Goal: Task Accomplishment & Management: Use online tool/utility

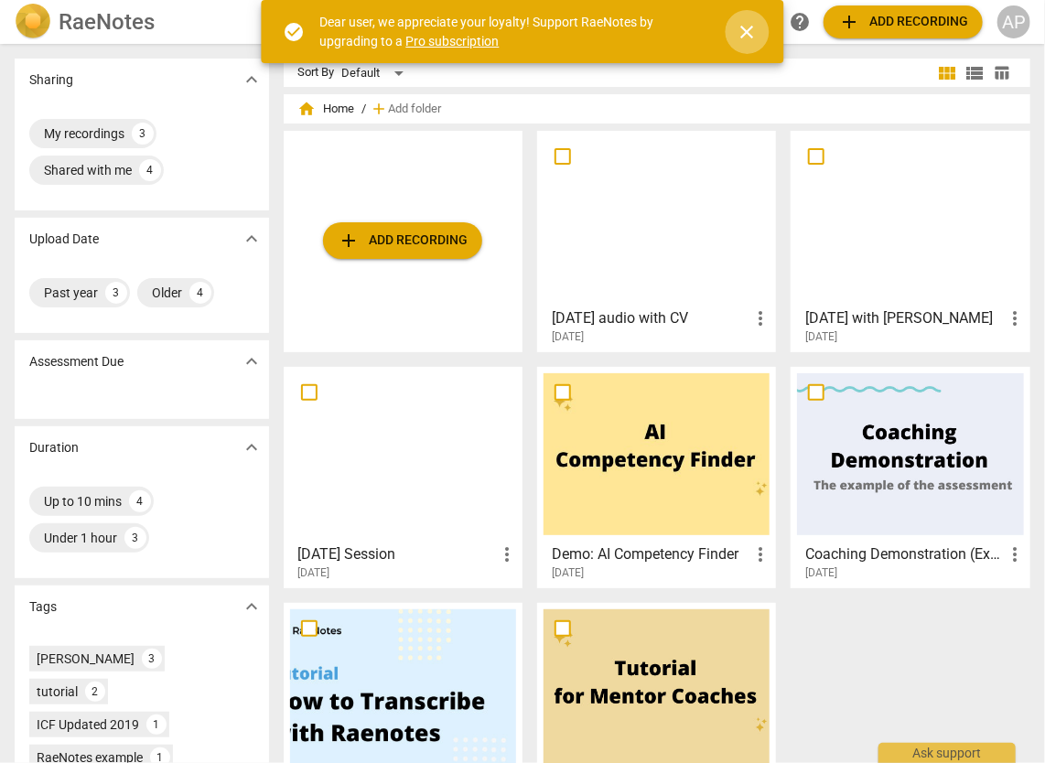
click at [741, 24] on span "close" at bounding box center [747, 32] width 22 height 22
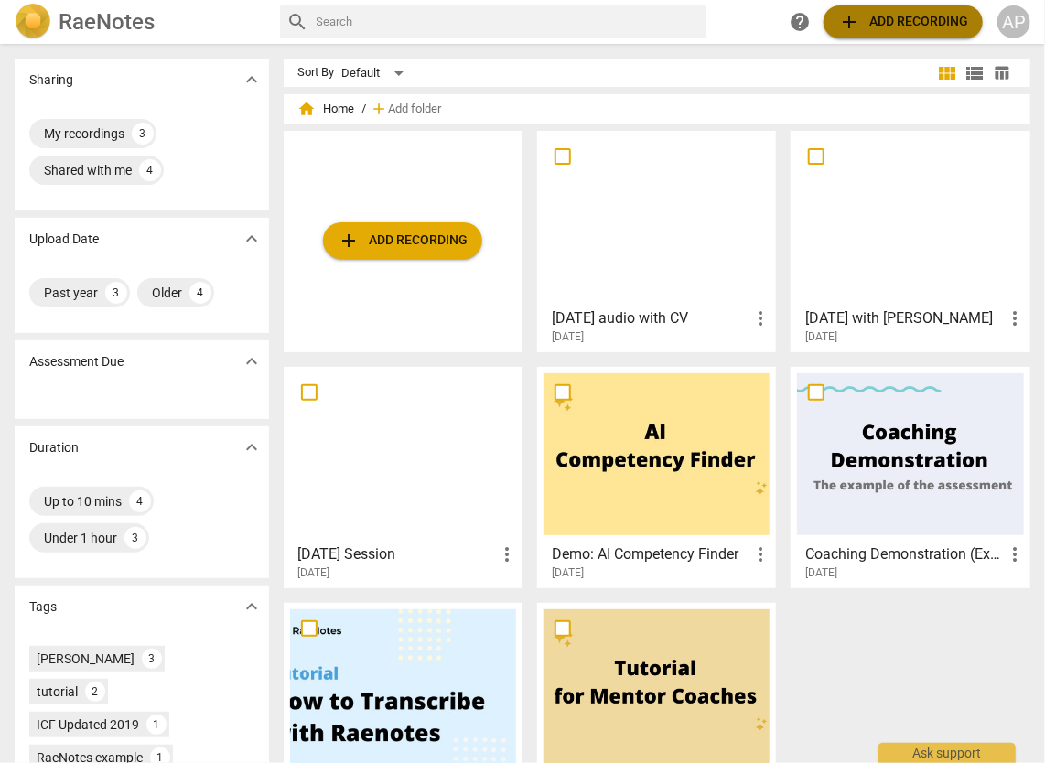
click at [904, 25] on span "add Add recording" at bounding box center [903, 22] width 130 height 22
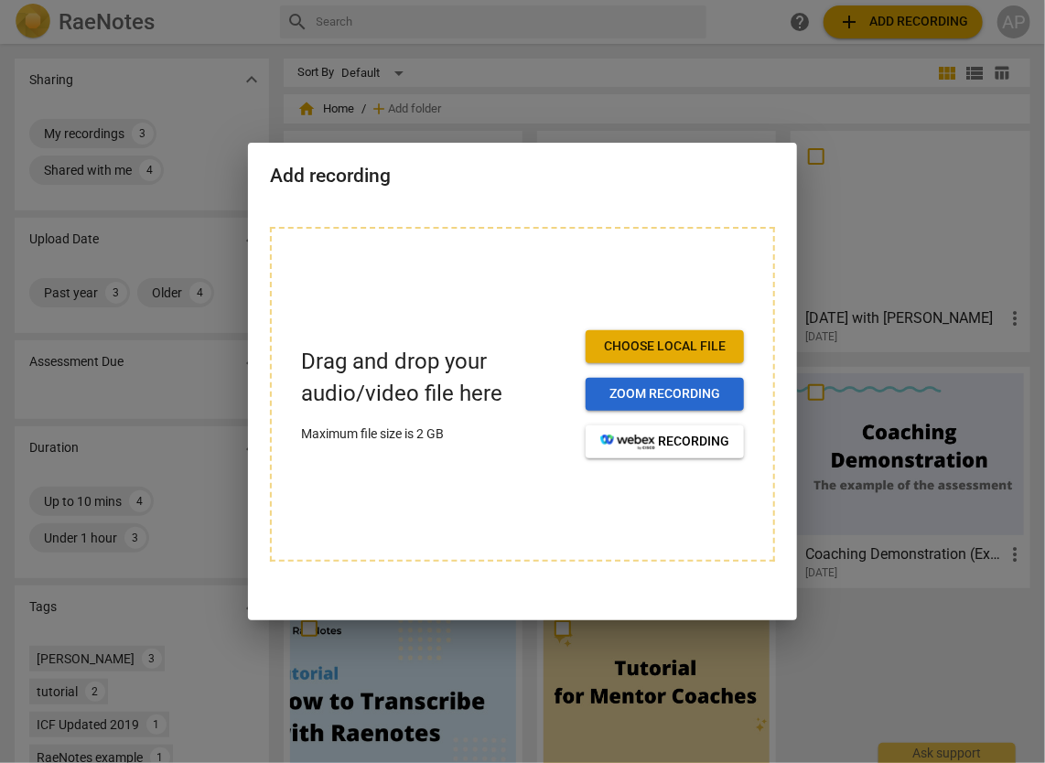
click at [640, 390] on span "Zoom recording" at bounding box center [664, 394] width 129 height 18
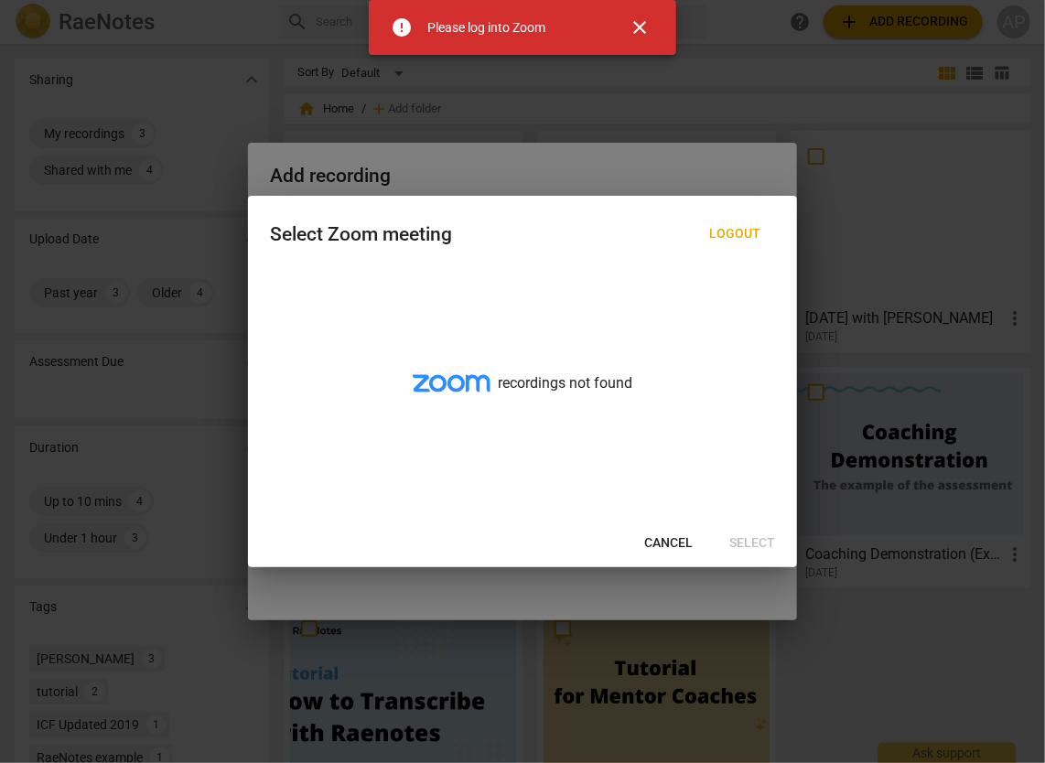
click at [642, 37] on span "close" at bounding box center [640, 27] width 22 height 22
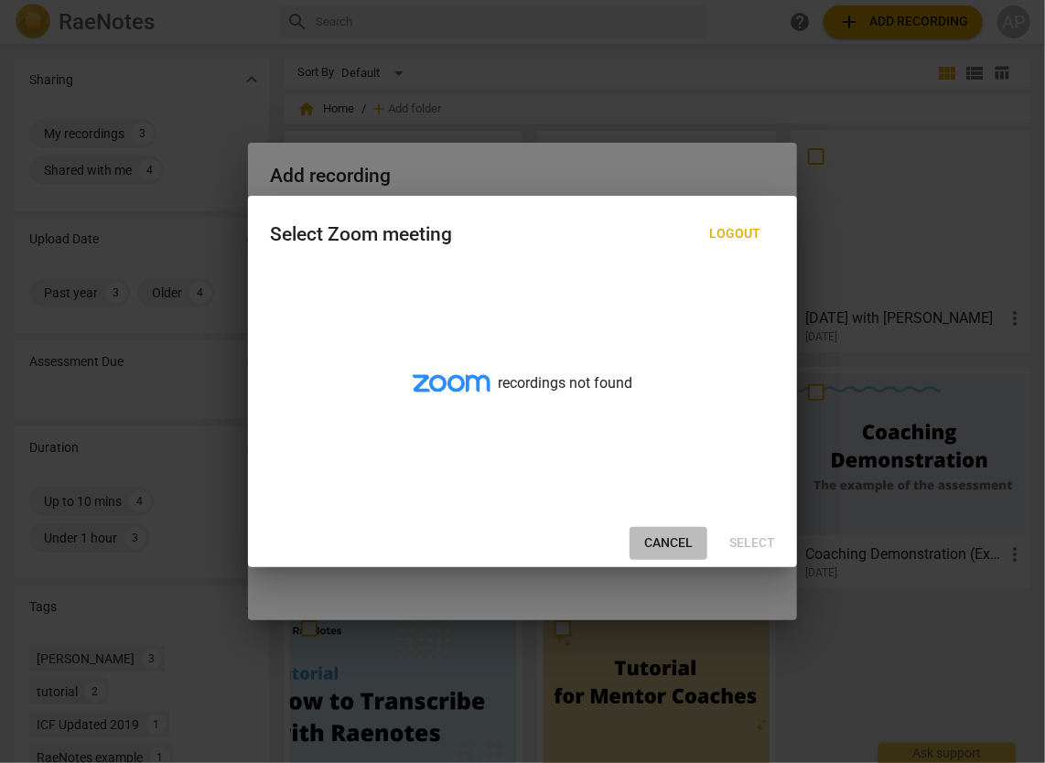
click at [657, 543] on span "Cancel" at bounding box center [668, 543] width 48 height 18
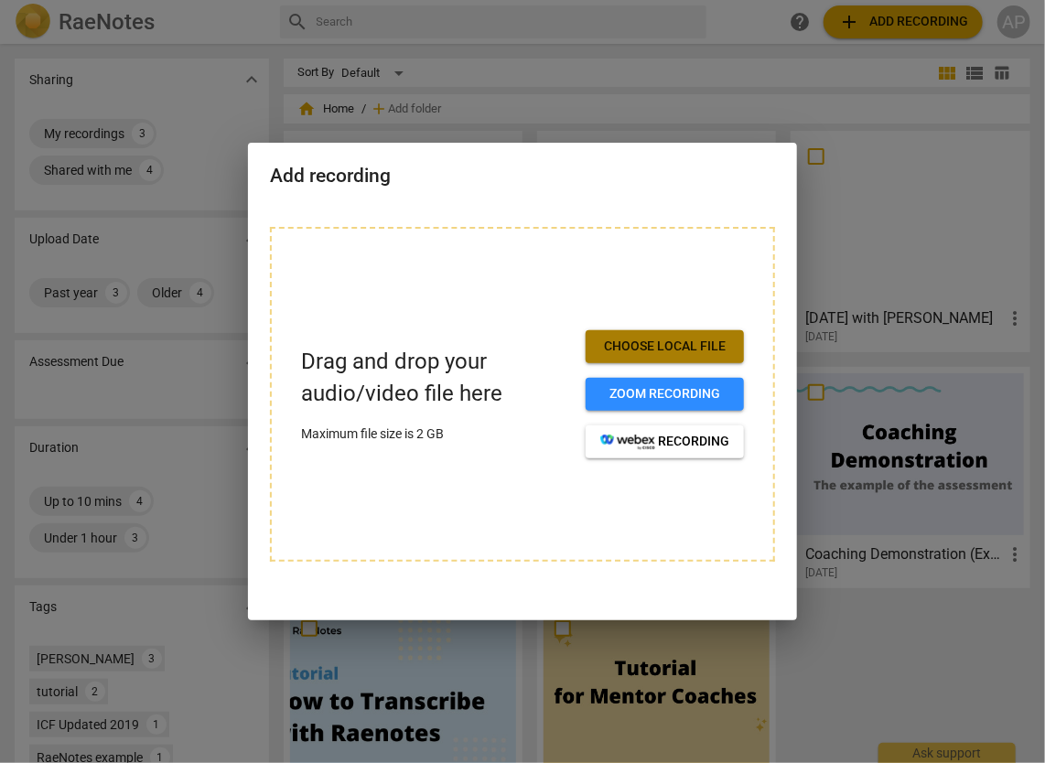
click at [669, 342] on span "Choose local file" at bounding box center [664, 347] width 129 height 18
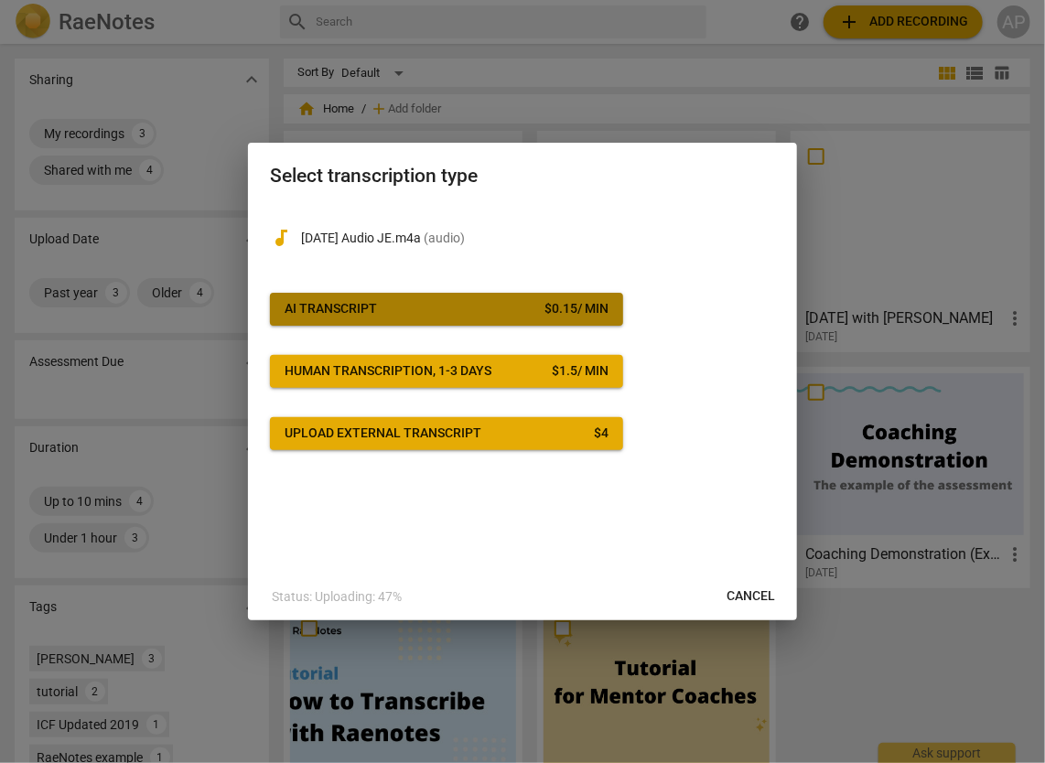
click at [469, 313] on span "AI Transcript $ 0.15 / min" at bounding box center [447, 309] width 324 height 18
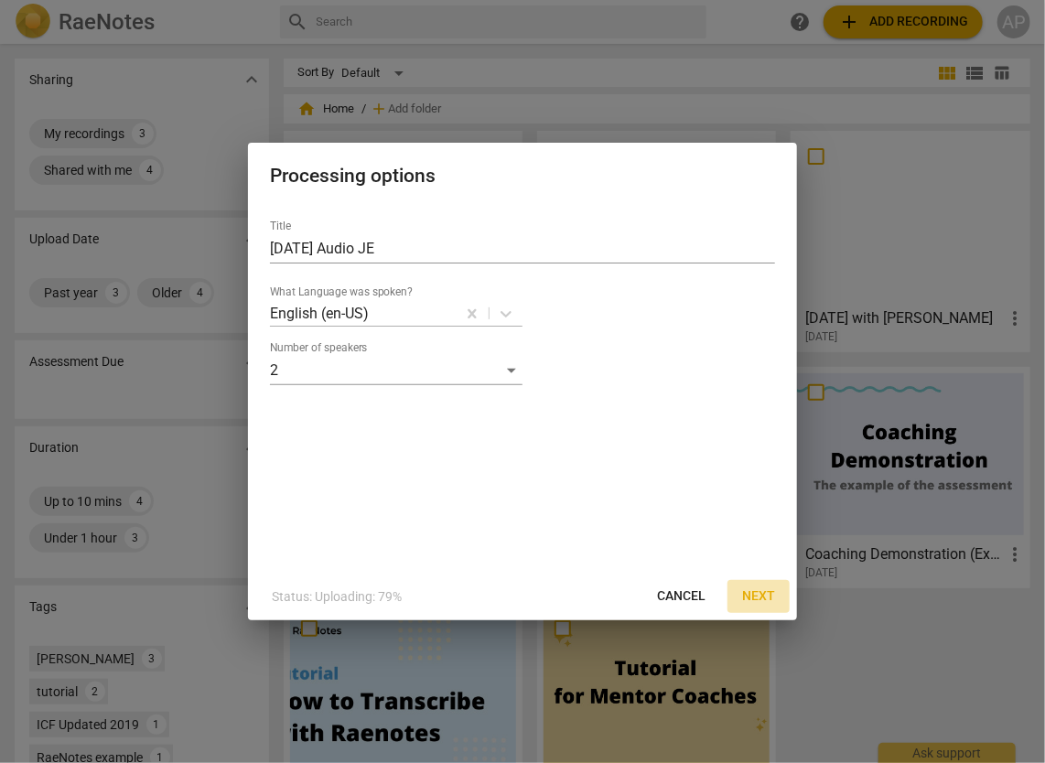
click at [764, 601] on span "Next" at bounding box center [758, 596] width 33 height 18
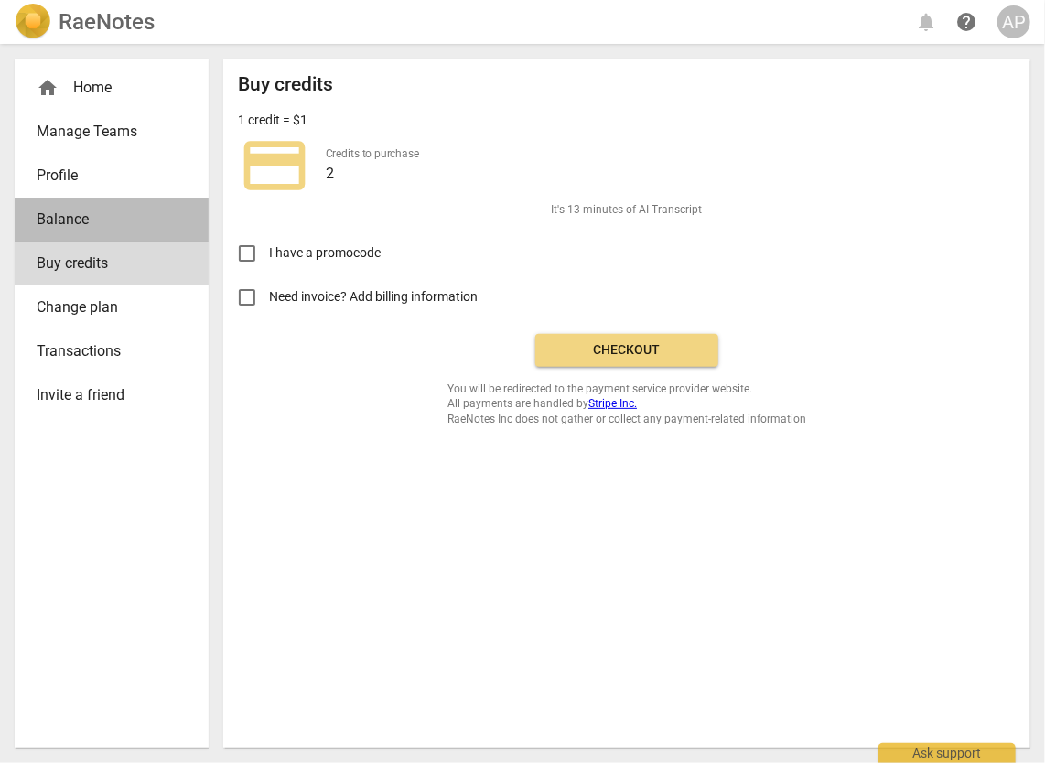
click at [57, 214] on span "Balance" at bounding box center [104, 220] width 135 height 22
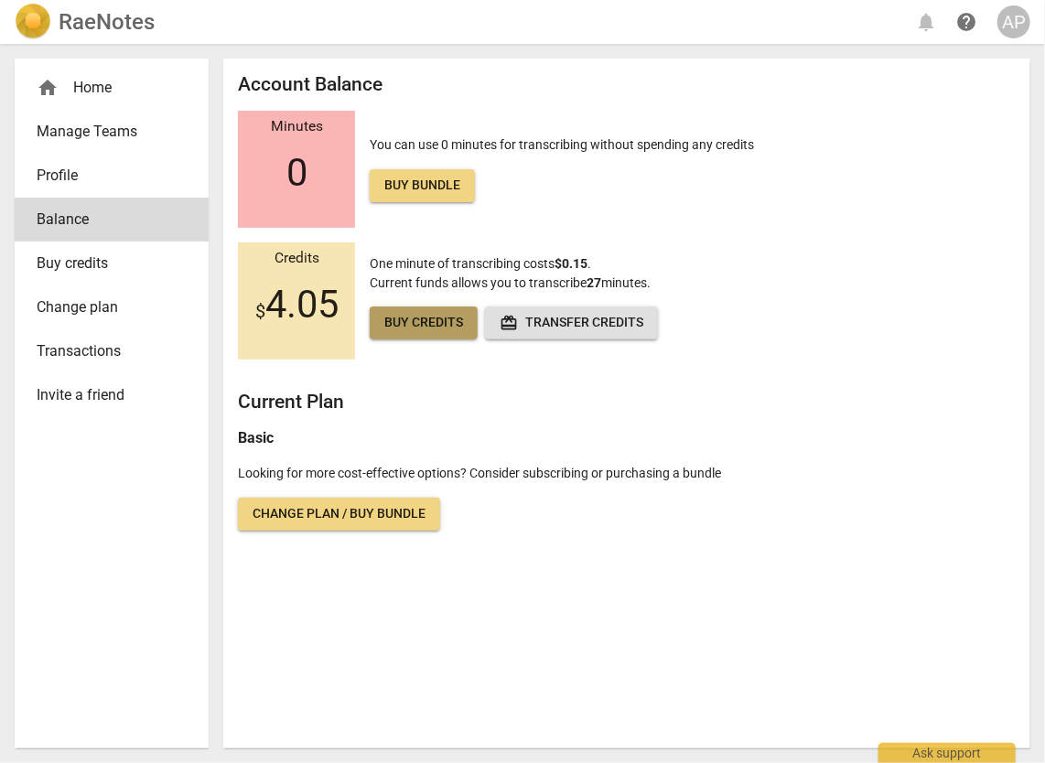
click at [446, 323] on span "Buy credits" at bounding box center [423, 323] width 79 height 18
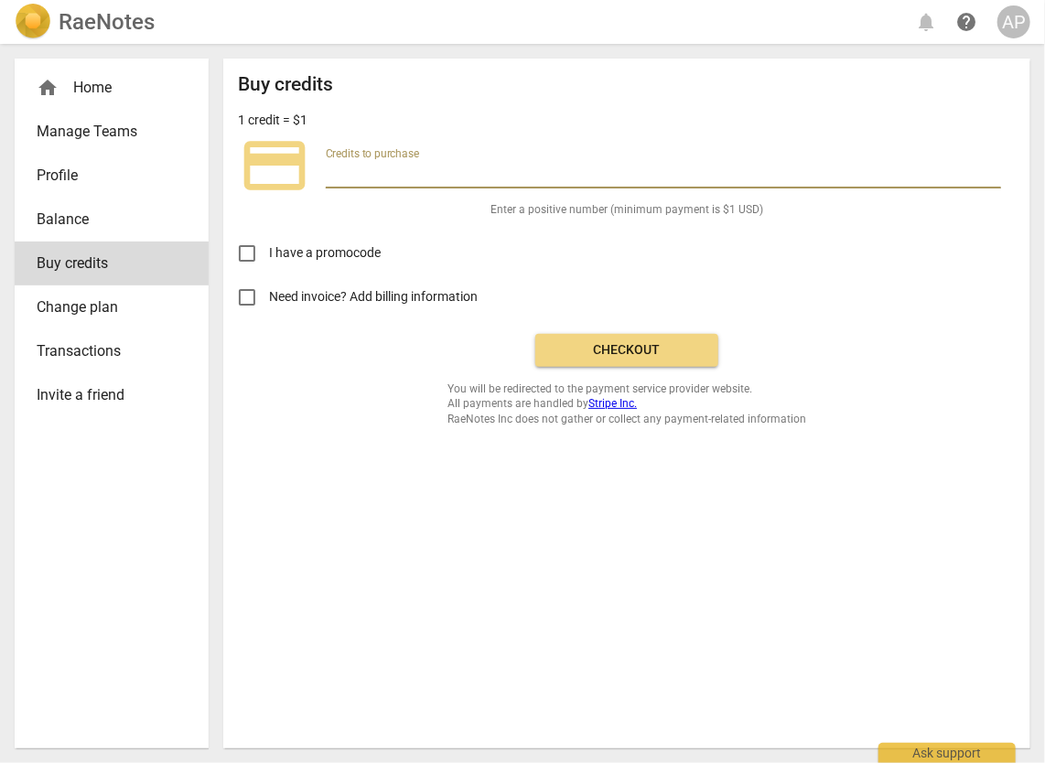
click at [429, 175] on input "number" at bounding box center [663, 175] width 675 height 27
type input "10.00"
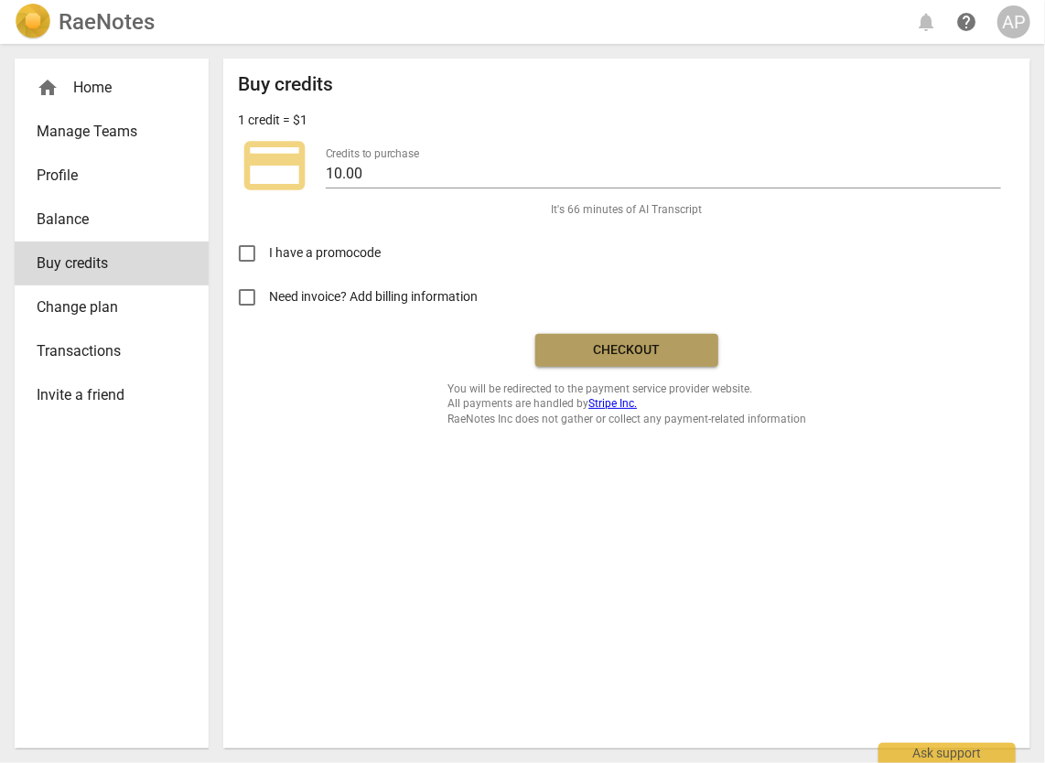
click at [644, 354] on span "Checkout" at bounding box center [627, 350] width 154 height 18
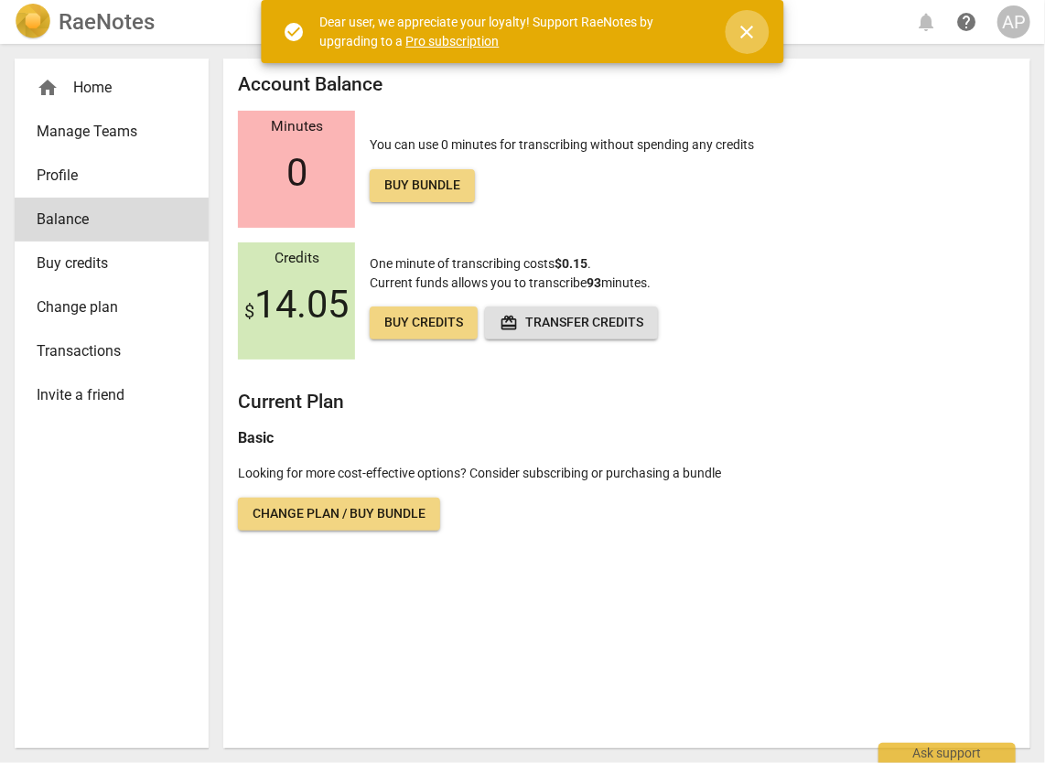
click at [750, 35] on span "close" at bounding box center [747, 32] width 22 height 22
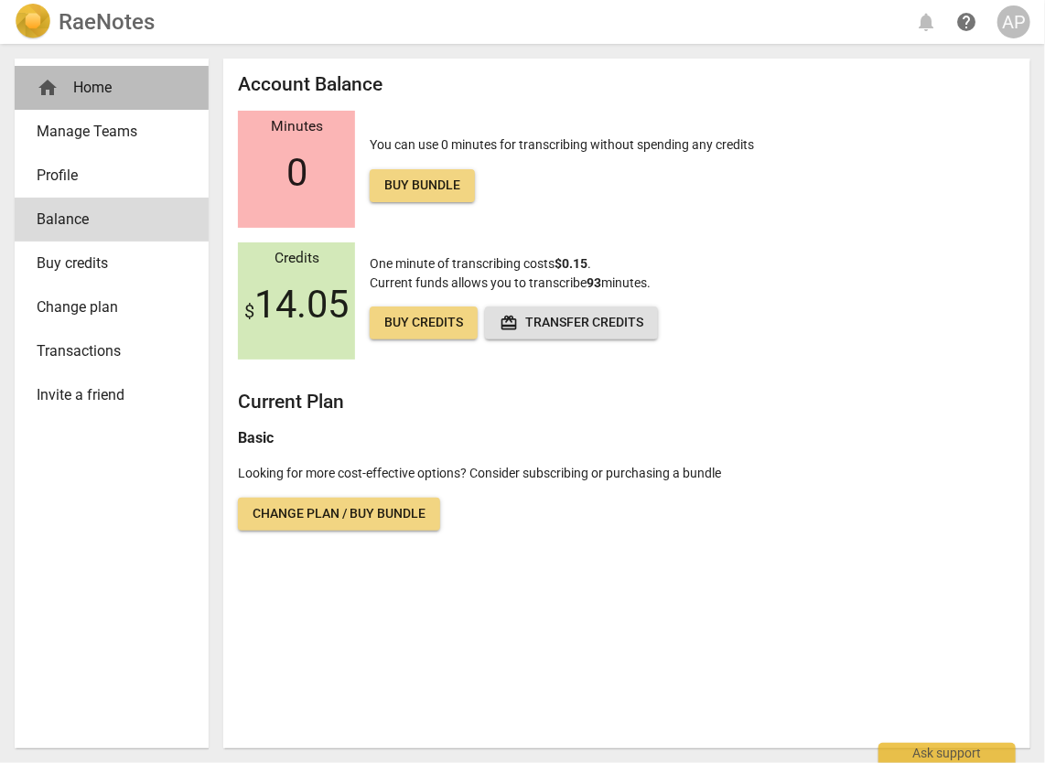
click at [107, 90] on div "home Home" at bounding box center [104, 88] width 135 height 22
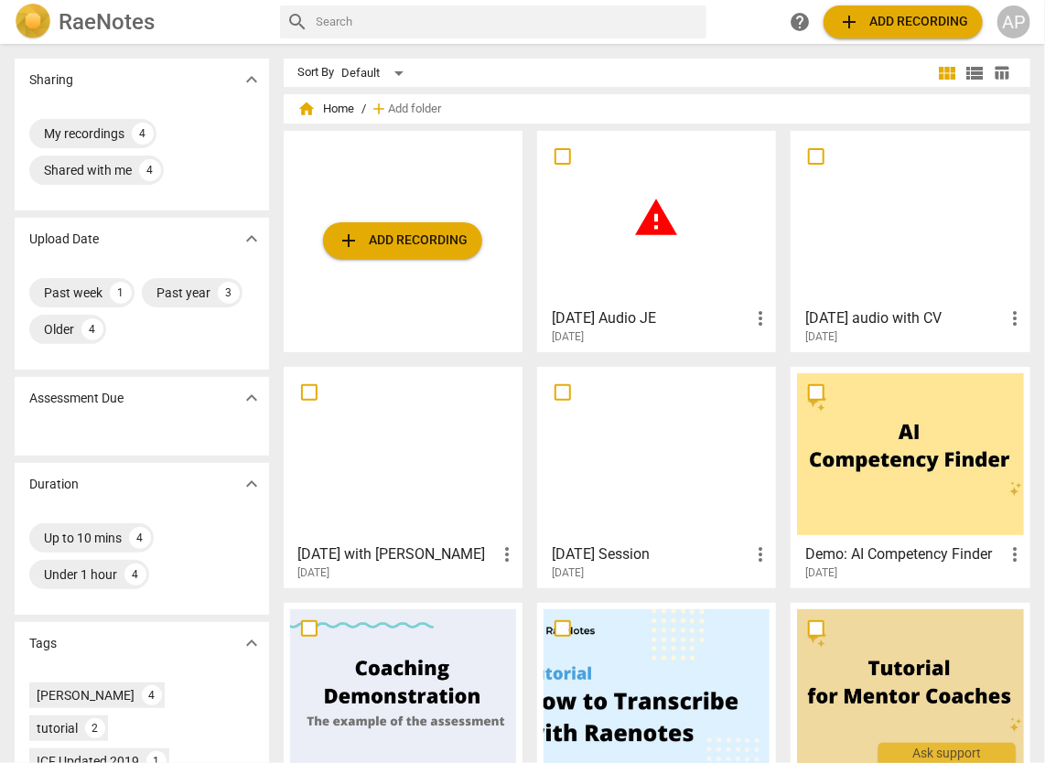
click at [669, 241] on div "warning" at bounding box center [656, 218] width 226 height 162
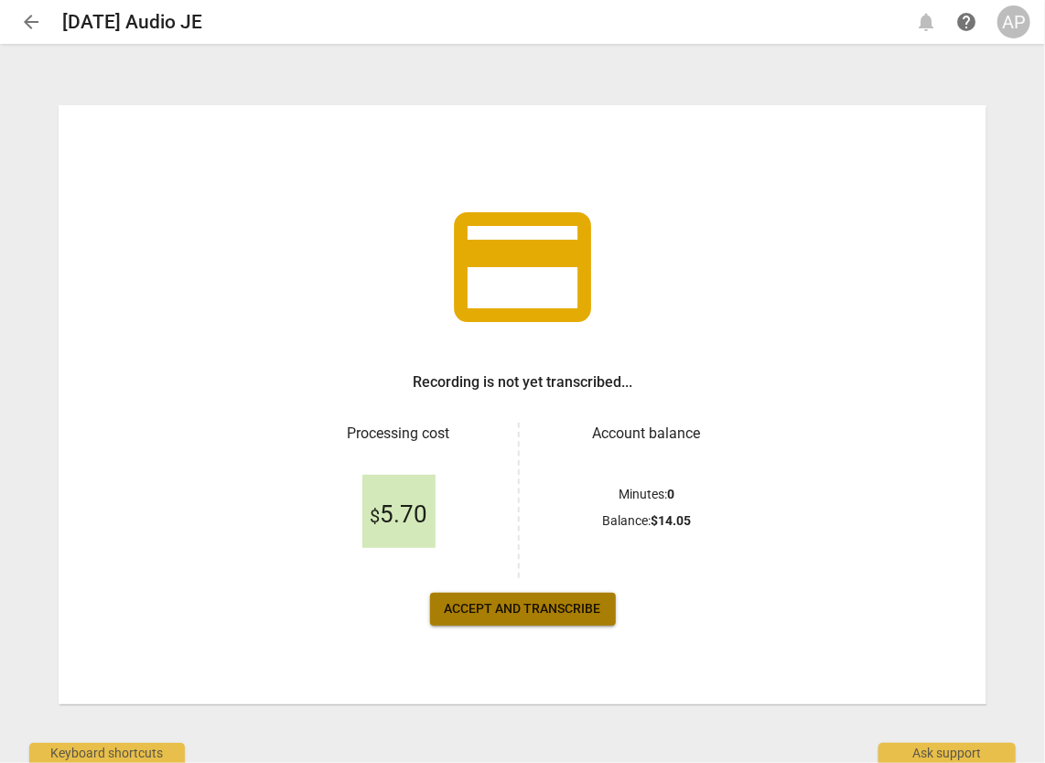
click at [515, 617] on span "Accept and transcribe" at bounding box center [523, 609] width 156 height 18
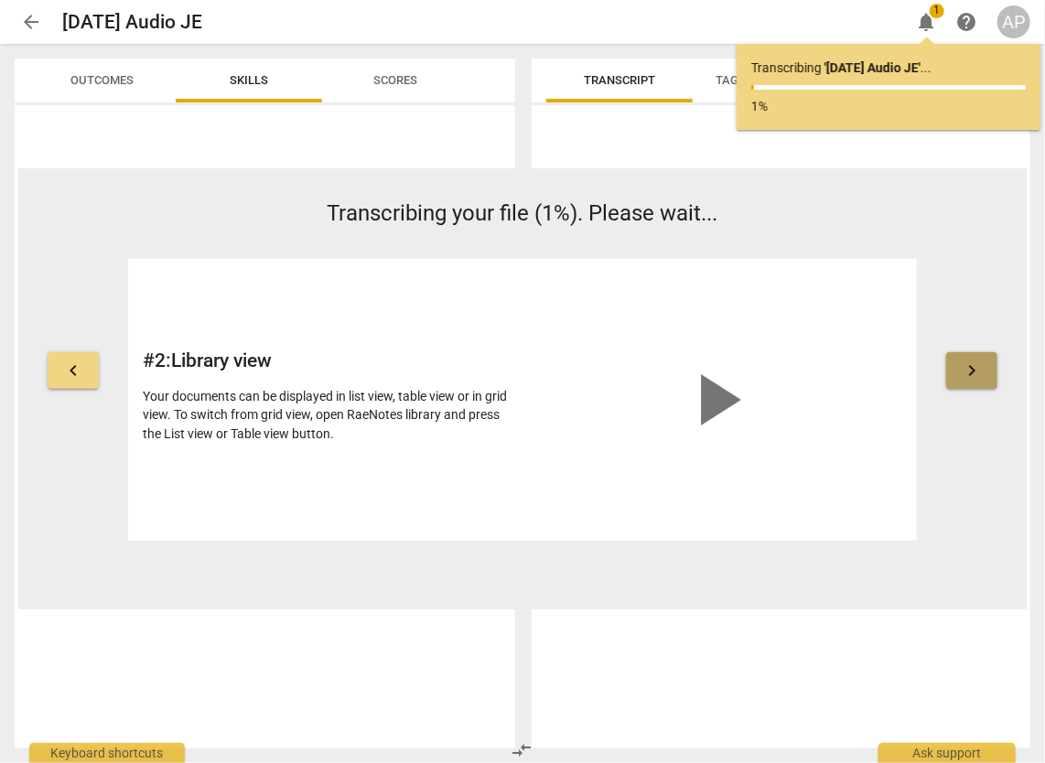
click at [972, 373] on span "keyboard_arrow_right" at bounding box center [972, 371] width 22 height 22
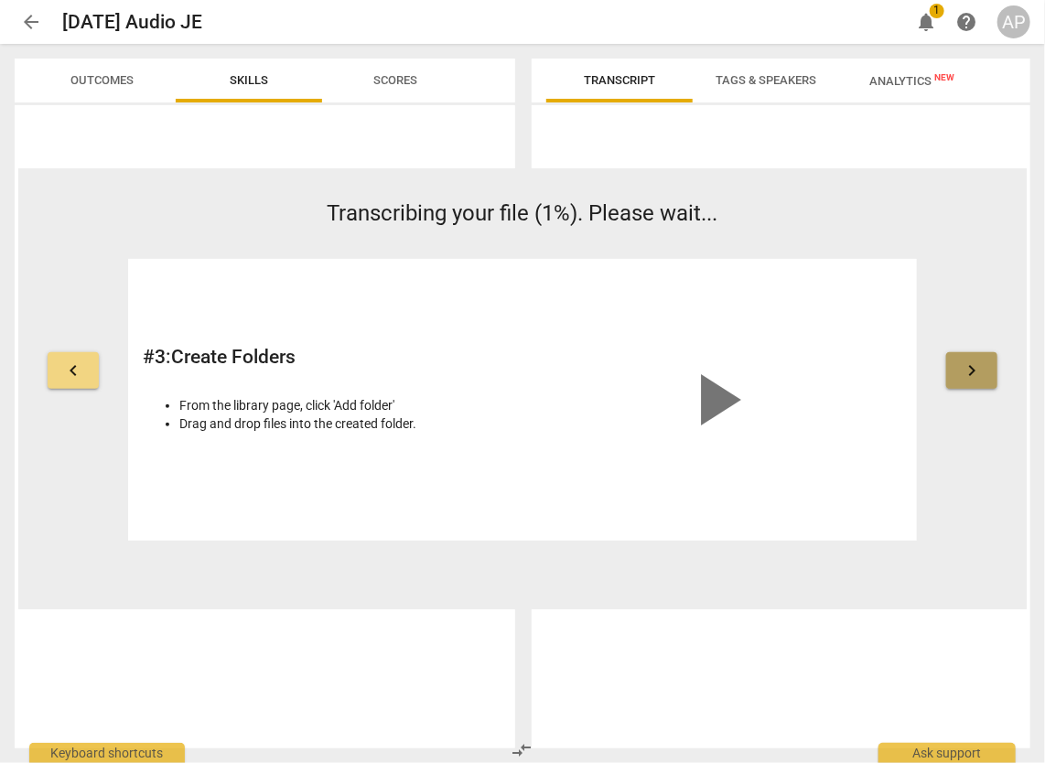
click at [972, 373] on span "keyboard_arrow_right" at bounding box center [972, 371] width 22 height 22
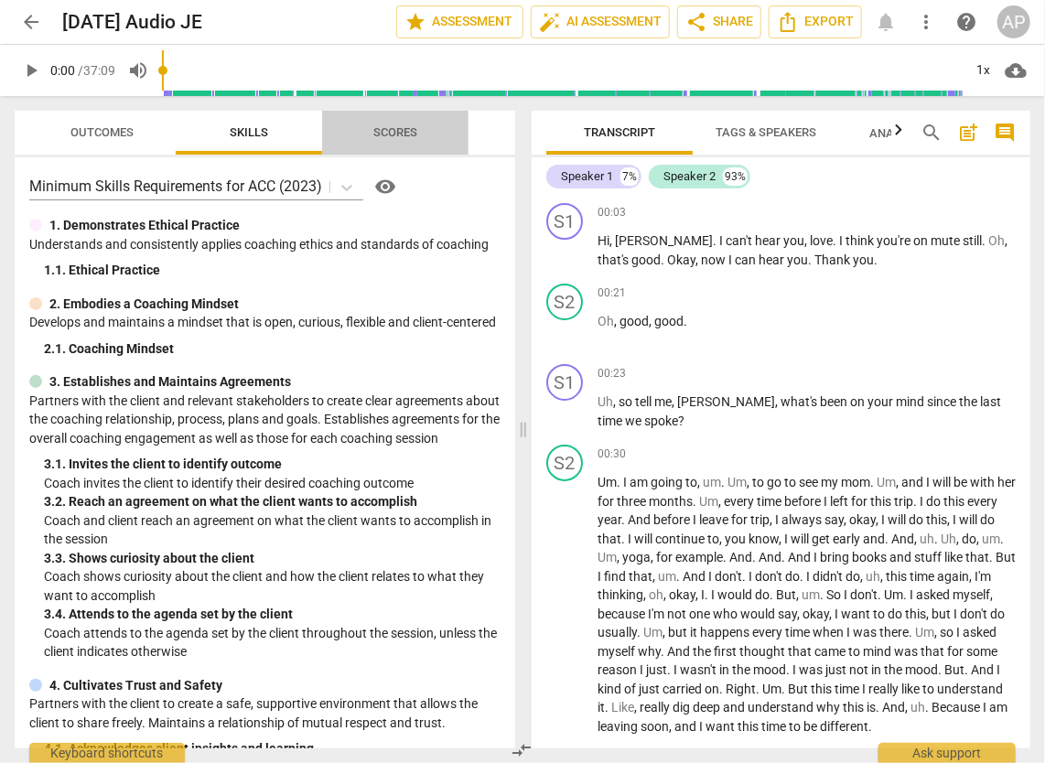
click at [398, 134] on span "Scores" at bounding box center [395, 132] width 44 height 14
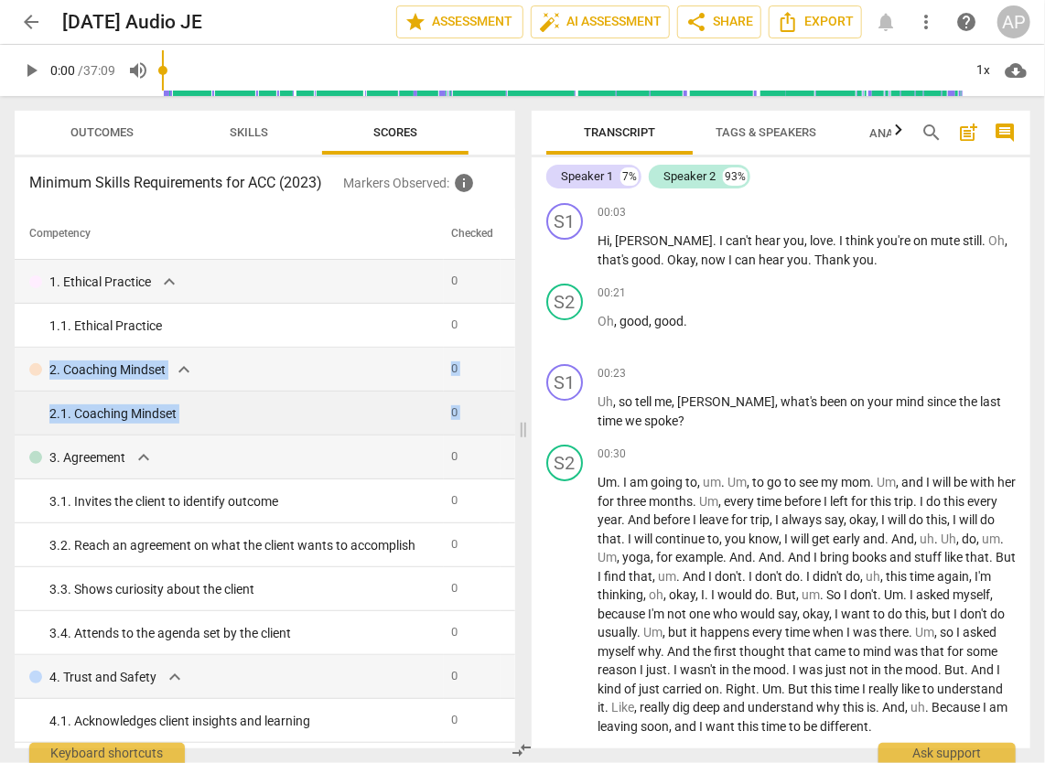
drag, startPoint x: 509, startPoint y: 315, endPoint x: 501, endPoint y: 422, distance: 107.3
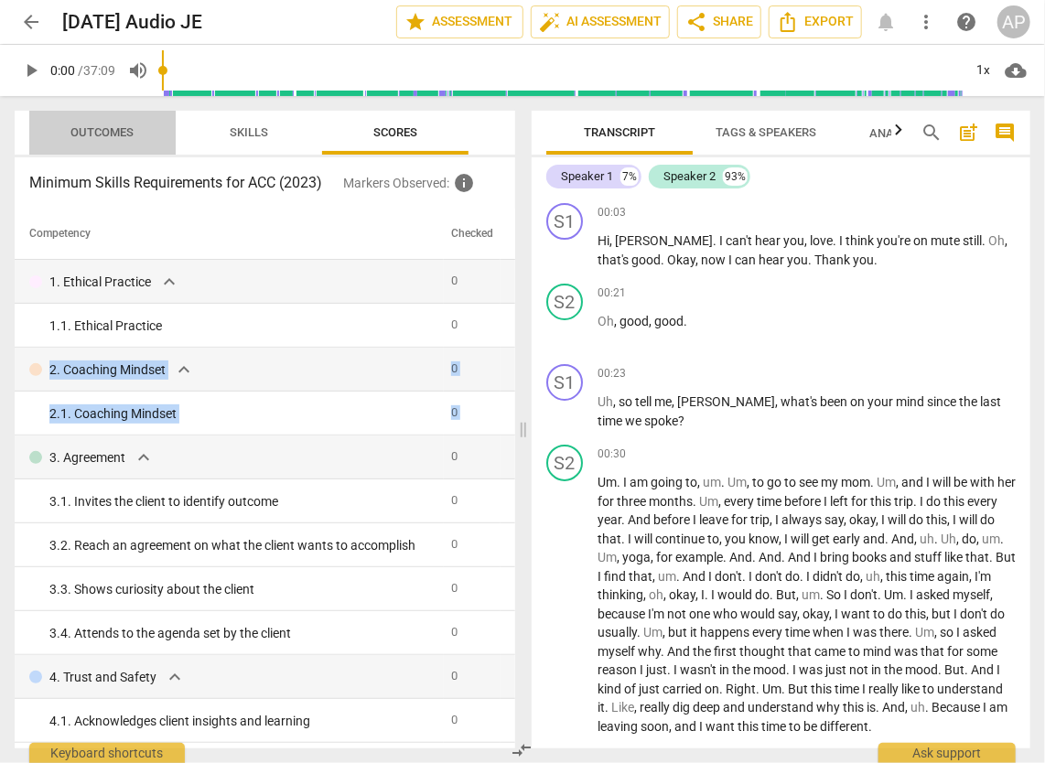
click at [113, 125] on span "Outcomes" at bounding box center [102, 132] width 63 height 14
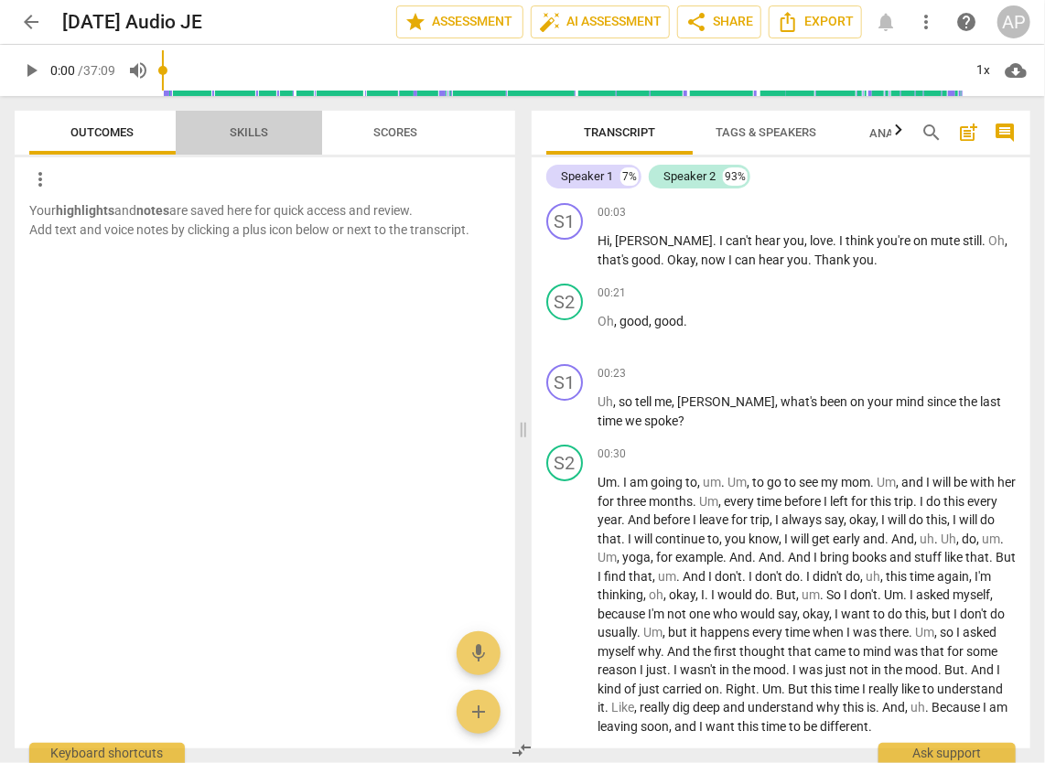
click at [253, 140] on span "Skills" at bounding box center [249, 133] width 82 height 25
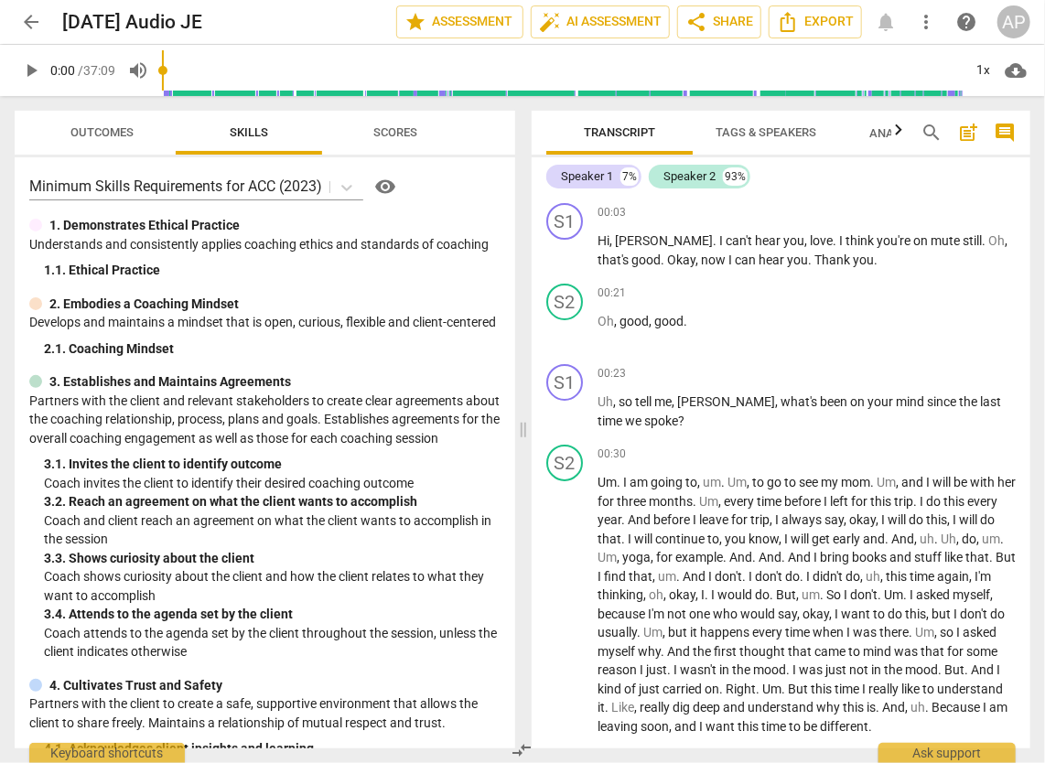
click at [789, 134] on span "Tags & Speakers" at bounding box center [765, 132] width 101 height 14
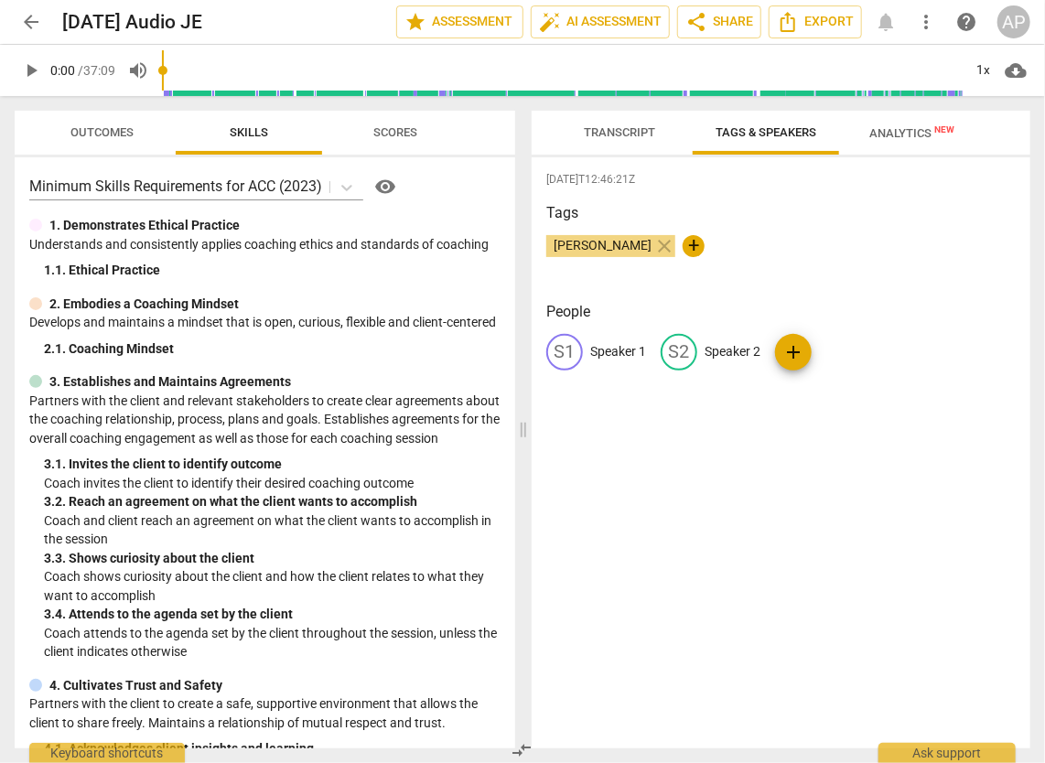
drag, startPoint x: 573, startPoint y: 351, endPoint x: 724, endPoint y: 285, distance: 165.1
click at [724, 285] on div "Tags [PERSON_NAME] close +" at bounding box center [780, 244] width 469 height 84
click at [560, 349] on span "edit" at bounding box center [565, 352] width 22 height 22
click at [609, 357] on p "Speaker 1" at bounding box center [618, 351] width 56 height 19
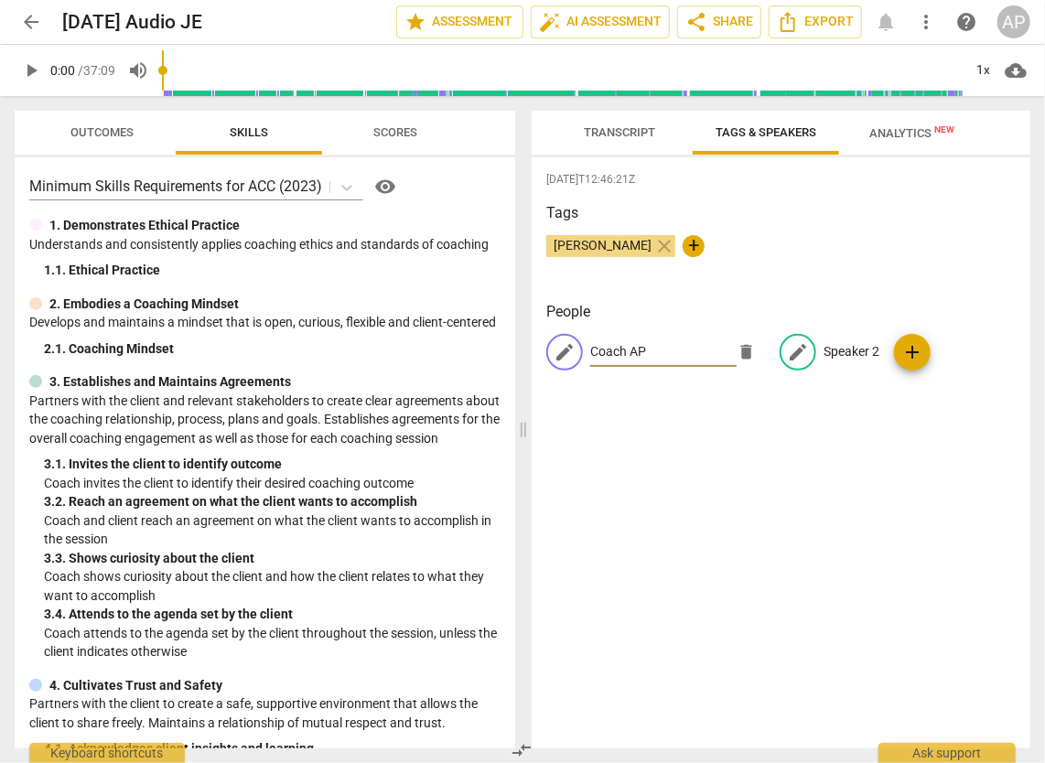
type input "Coach AP"
click at [801, 346] on span "edit" at bounding box center [798, 352] width 22 height 22
type input "Coachee"
click at [850, 507] on div "[DATE]T12:46:21Z Tags [PERSON_NAME] close + People CA Coach AP edit Coachee del…" at bounding box center [781, 452] width 499 height 591
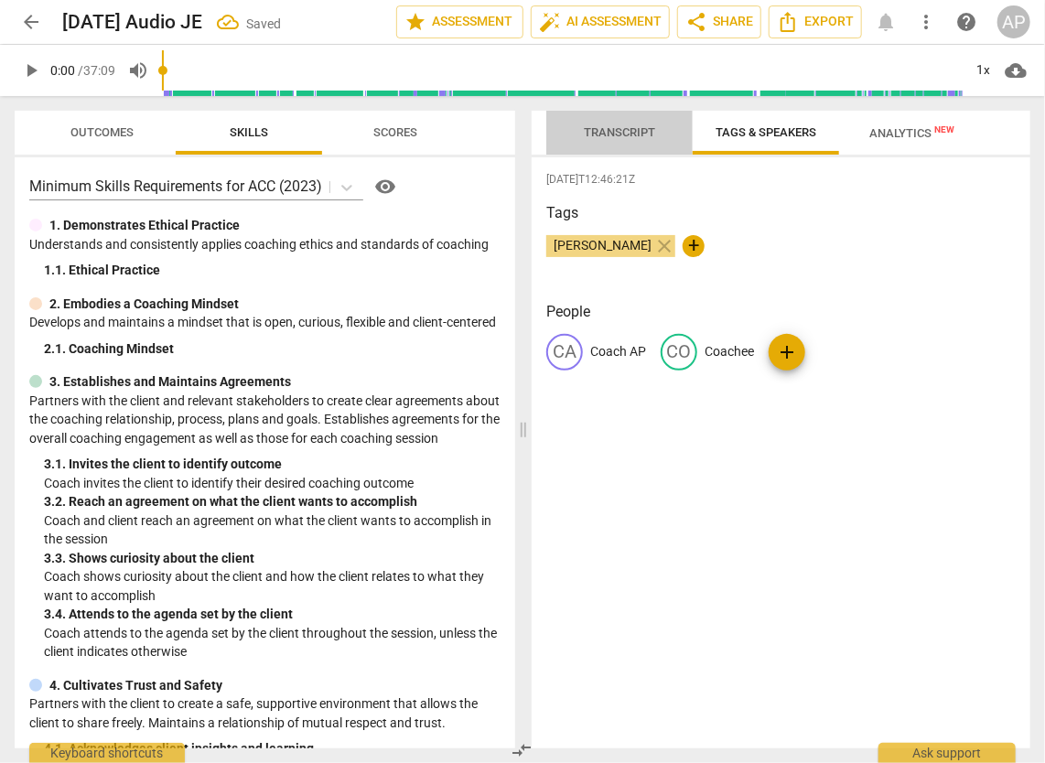
click at [629, 134] on span "Transcript" at bounding box center [619, 132] width 71 height 14
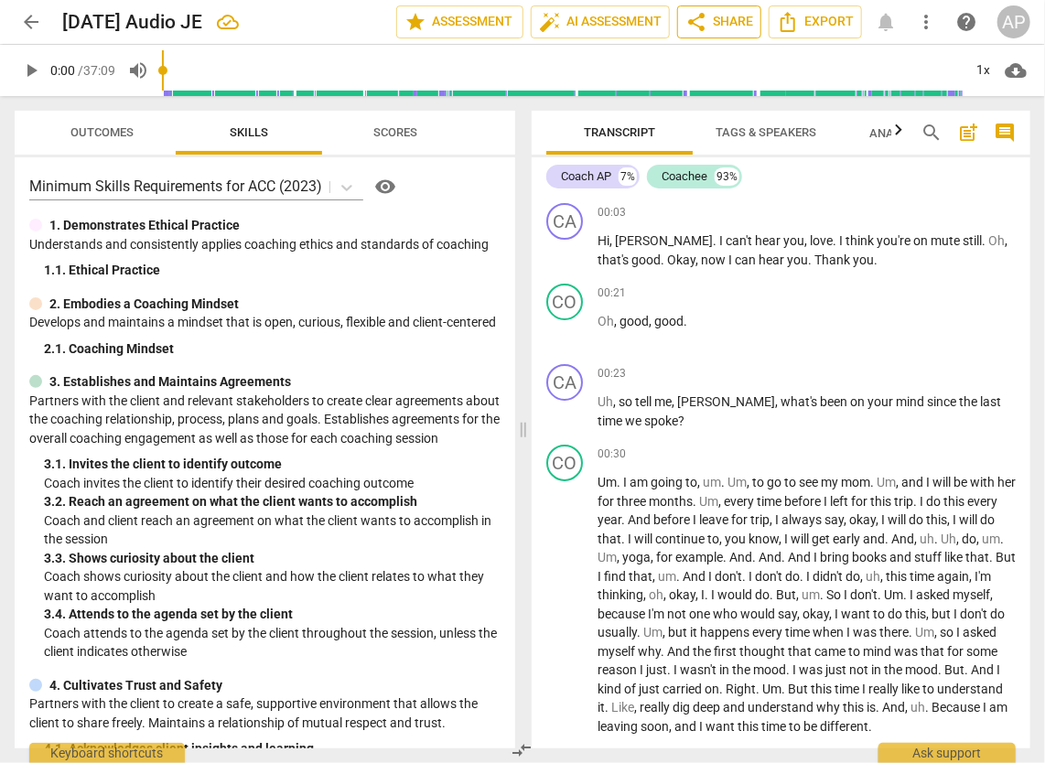
click at [715, 28] on span "share Share" at bounding box center [719, 22] width 68 height 22
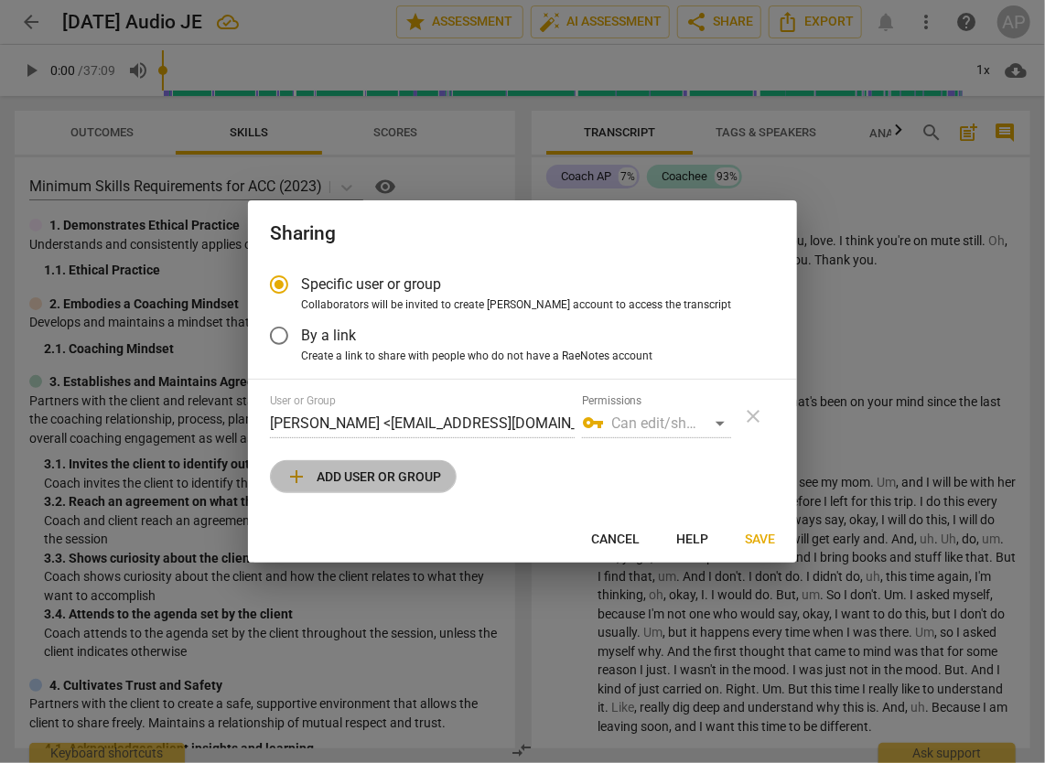
click at [411, 483] on span "add Add user or group" at bounding box center [363, 477] width 156 height 22
radio input "false"
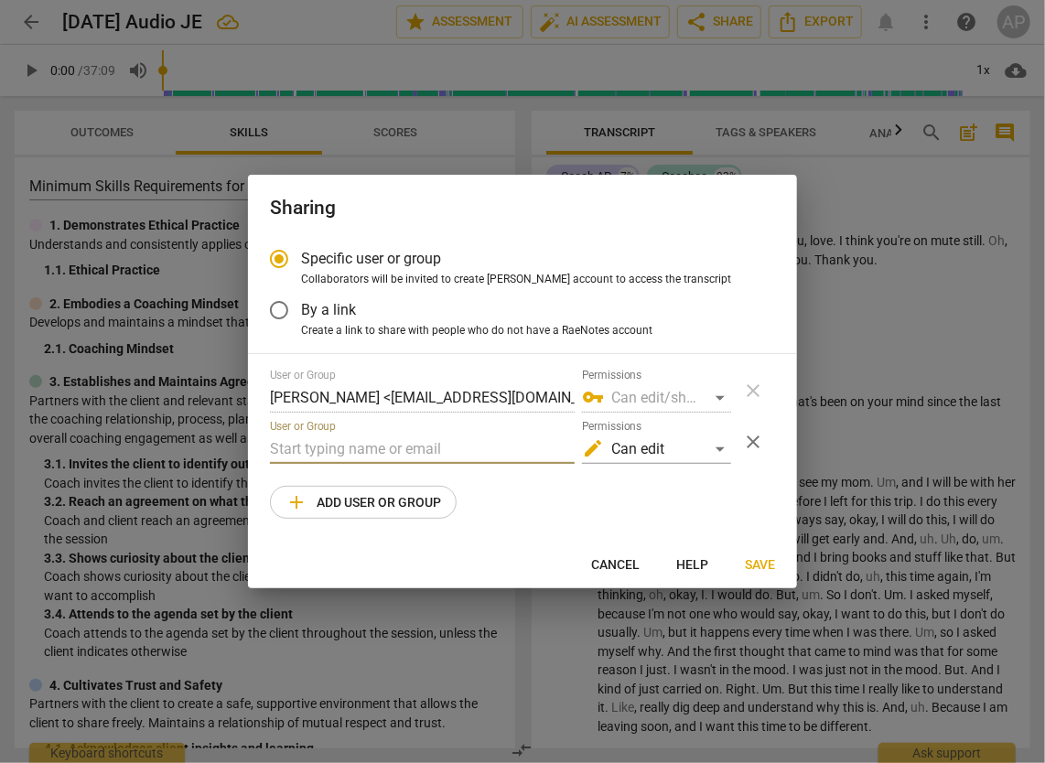
click at [460, 451] on input "text" at bounding box center [422, 449] width 305 height 29
paste input "[PERSON_NAME][EMAIL_ADDRESS][DOMAIN_NAME]"
click at [296, 450] on input "[PERSON_NAME][EMAIL_ADDRESS][DOMAIN_NAME]" at bounding box center [422, 449] width 305 height 29
type input "[PERSON_NAME][EMAIL_ADDRESS][DOMAIN_NAME]"
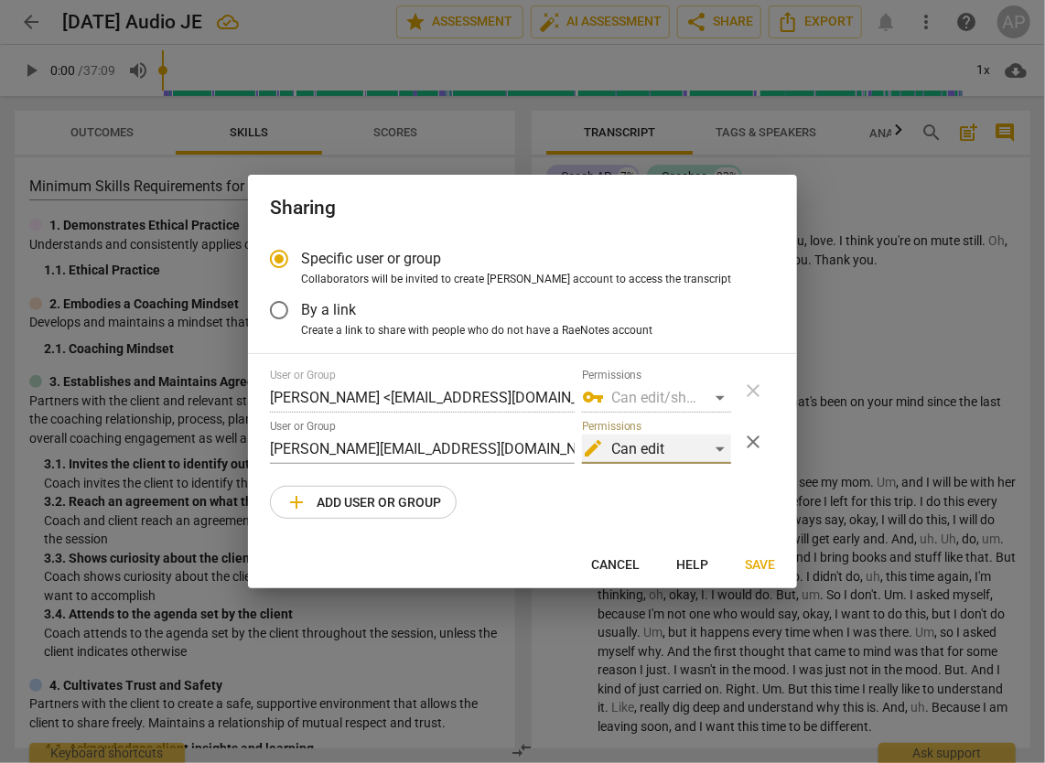
click at [720, 449] on div "edit Can edit" at bounding box center [656, 449] width 149 height 29
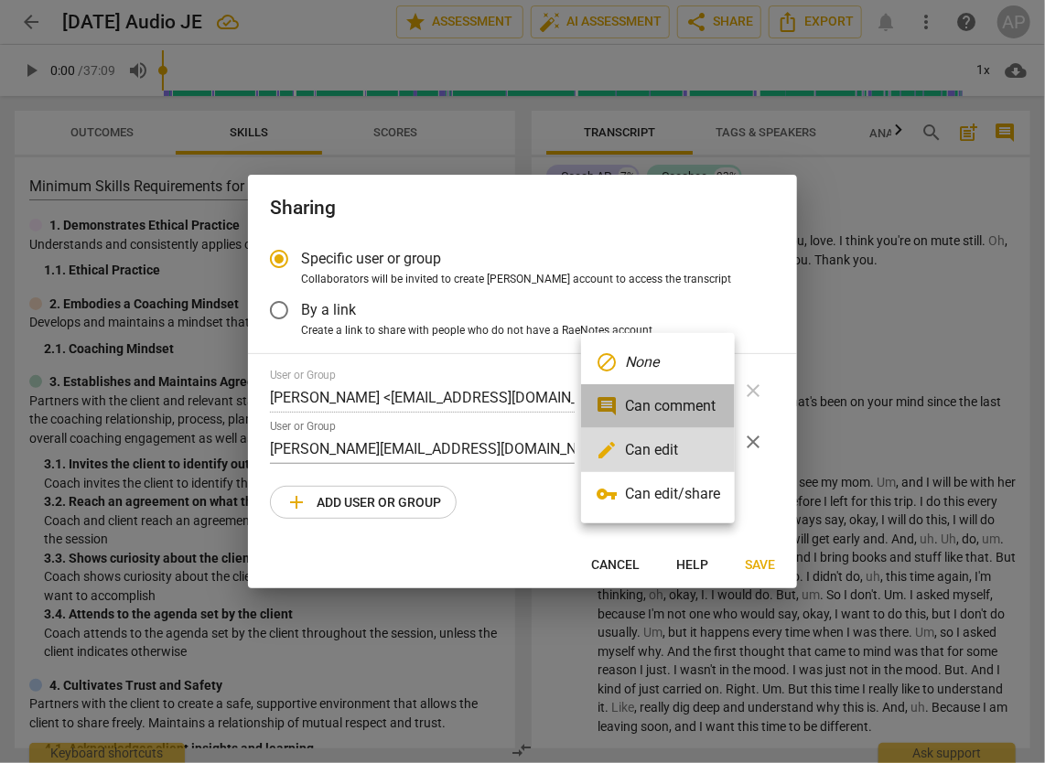
click at [703, 403] on li "comment Can comment" at bounding box center [658, 406] width 154 height 44
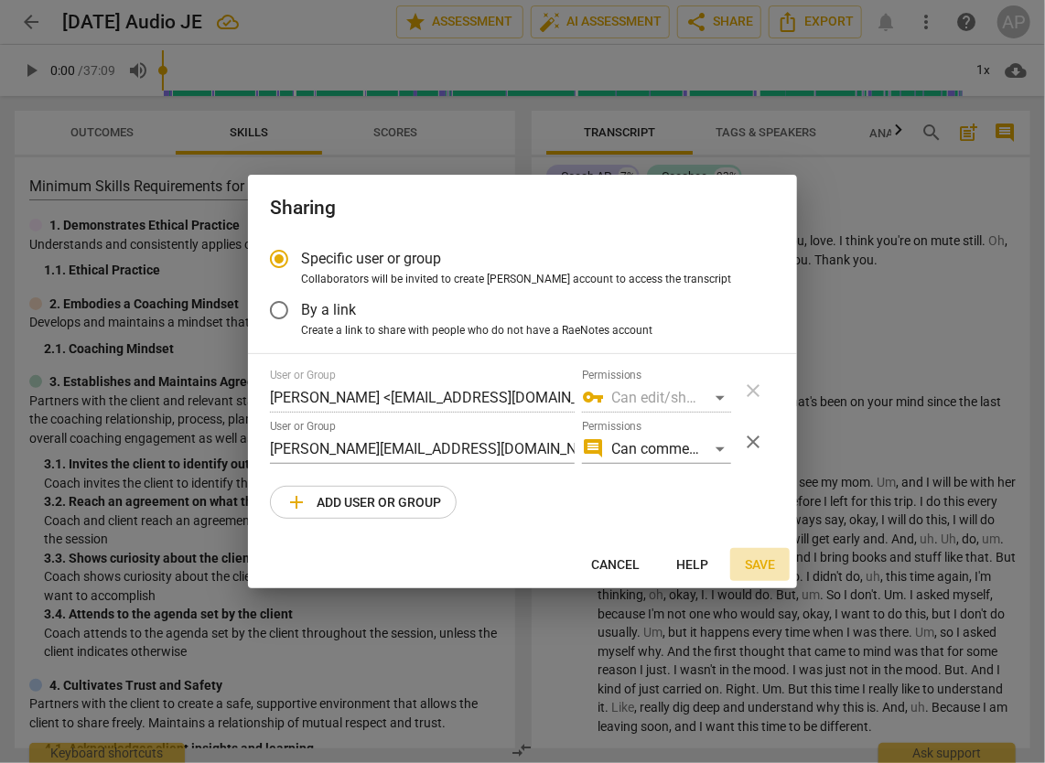
click at [766, 568] on span "Save" at bounding box center [760, 565] width 30 height 18
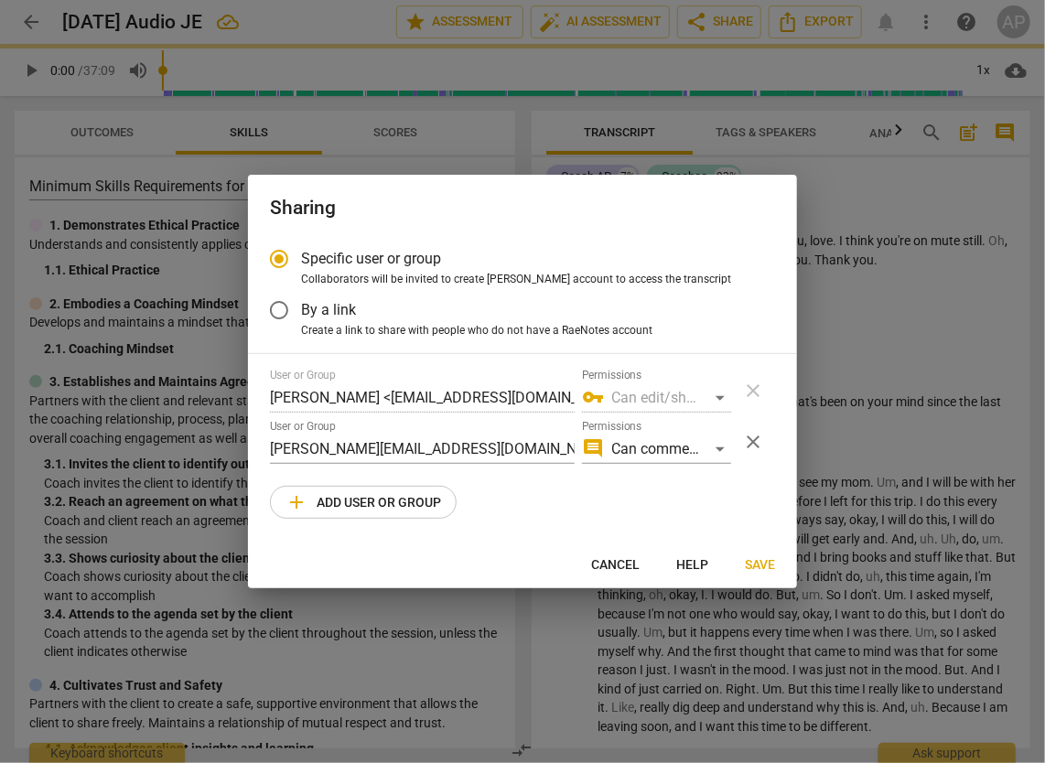
radio input "false"
type input "[PERSON_NAME] <[PERSON_NAME][EMAIL_ADDRESS][DOMAIN_NAME]>"
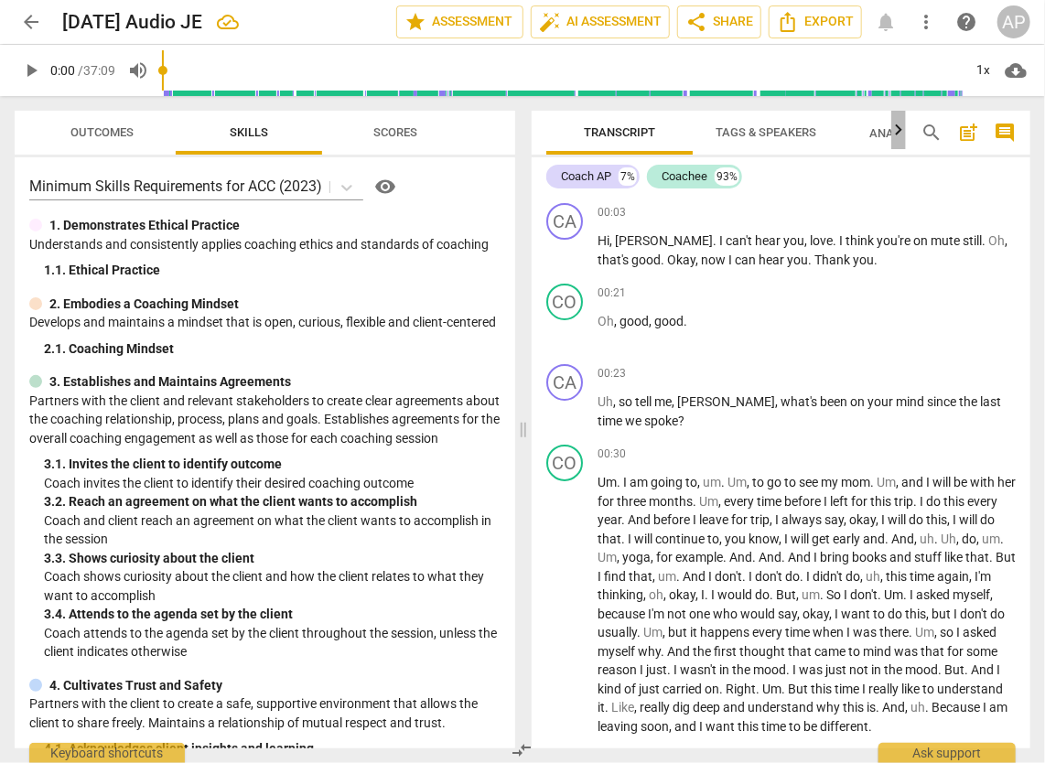
click at [898, 133] on icon "button" at bounding box center [898, 130] width 22 height 22
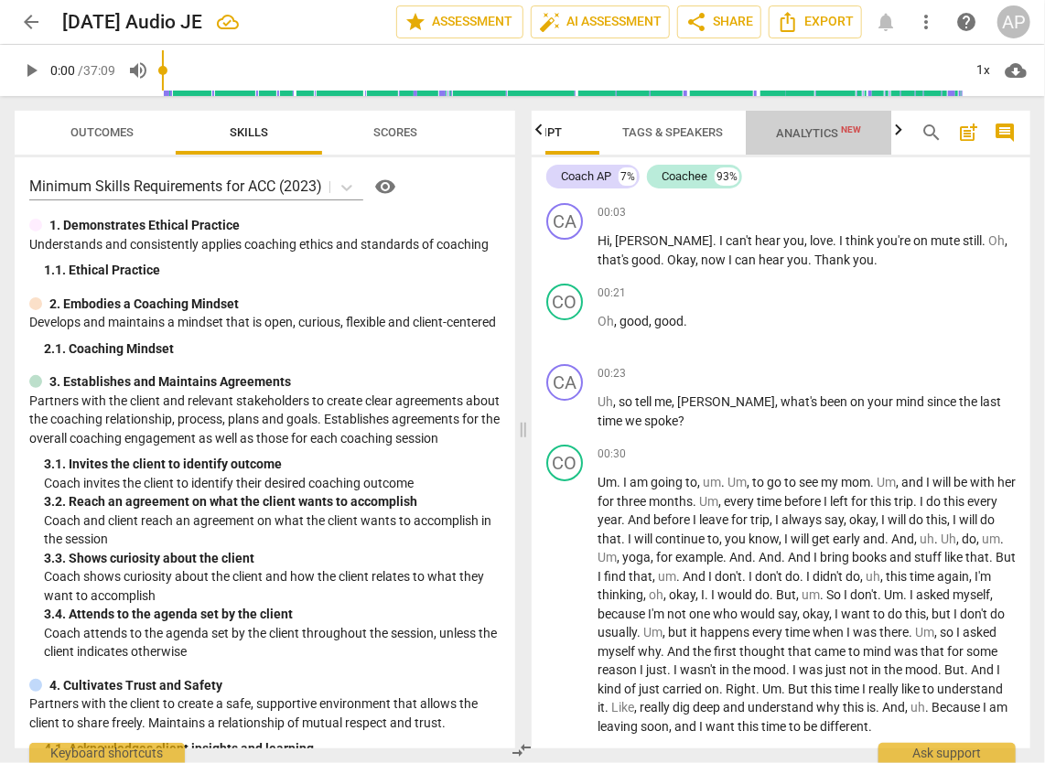
click at [809, 132] on span "Analytics New" at bounding box center [819, 133] width 85 height 14
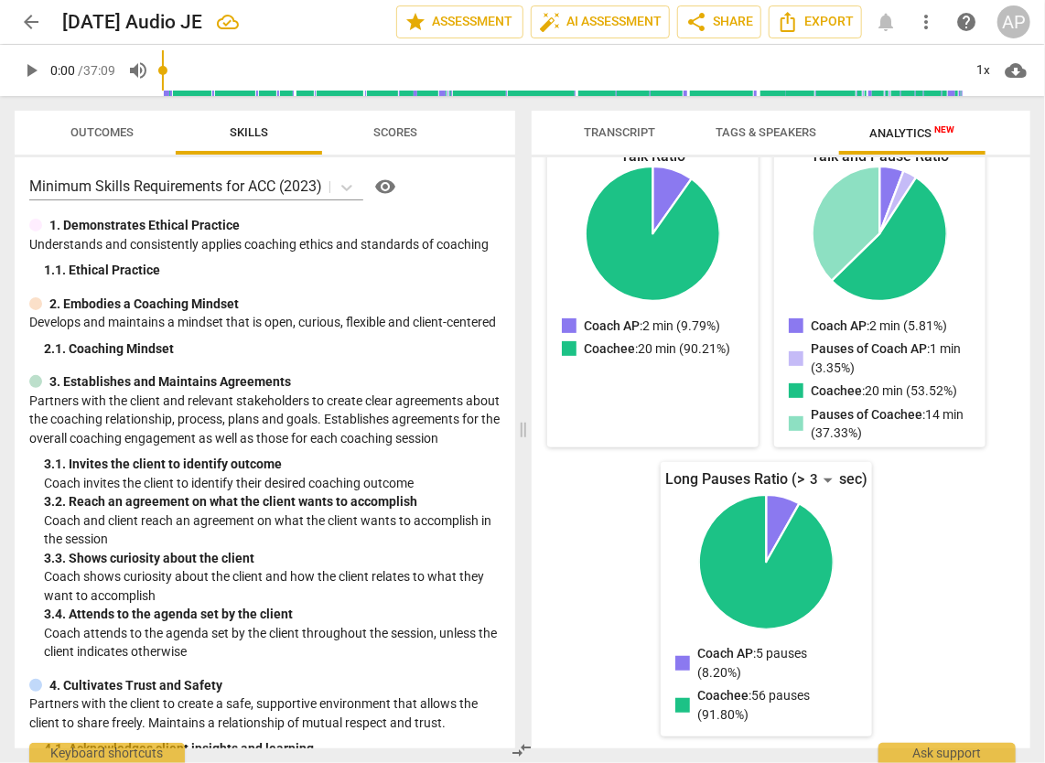
scroll to position [0, 0]
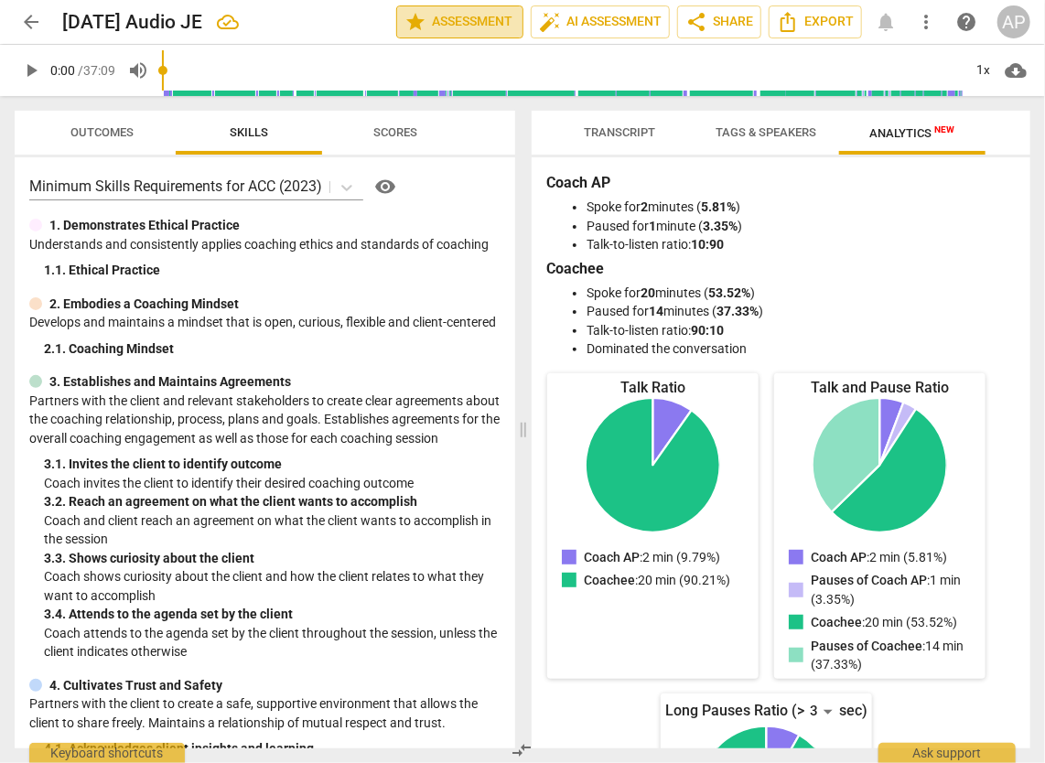
click at [450, 23] on span "star Assessment" at bounding box center [459, 22] width 111 height 22
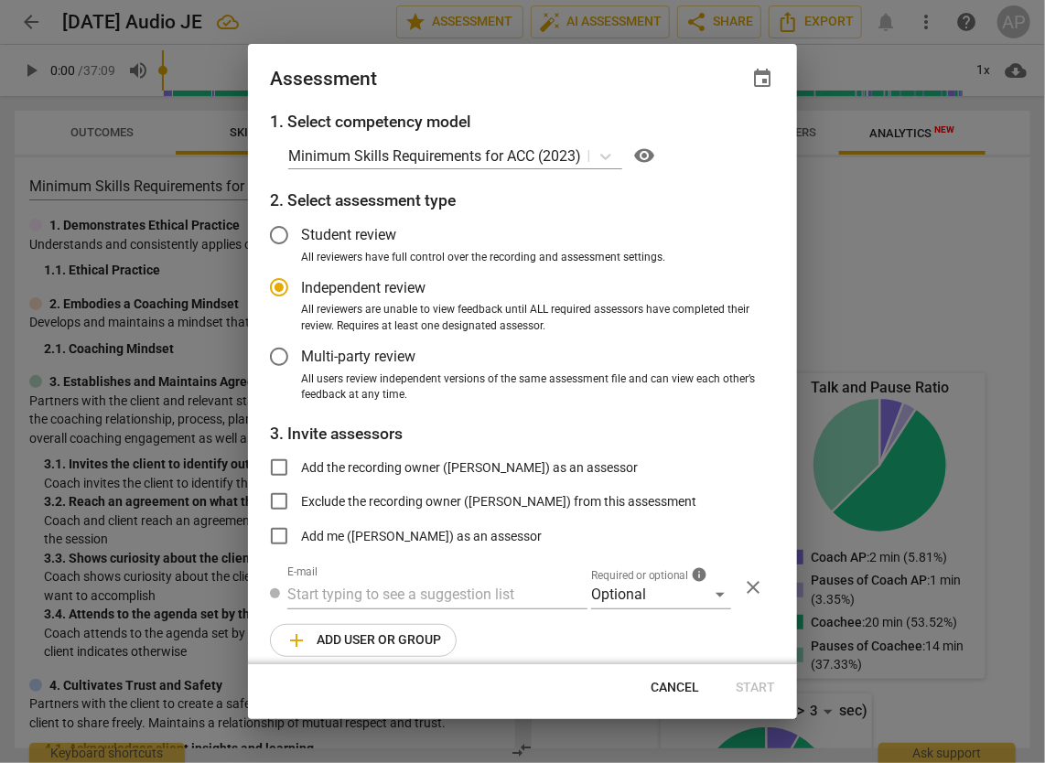
click at [869, 267] on div at bounding box center [522, 381] width 1045 height 763
radio input "false"
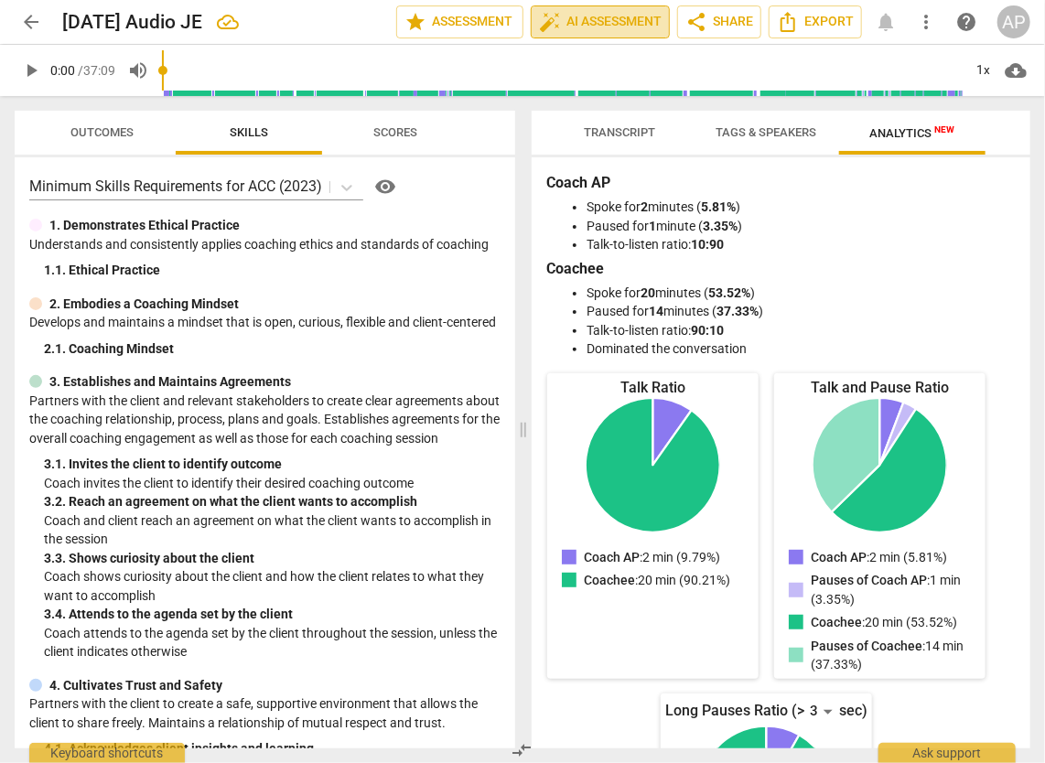
click at [599, 20] on span "auto_fix_high AI Assessment" at bounding box center [600, 22] width 123 height 22
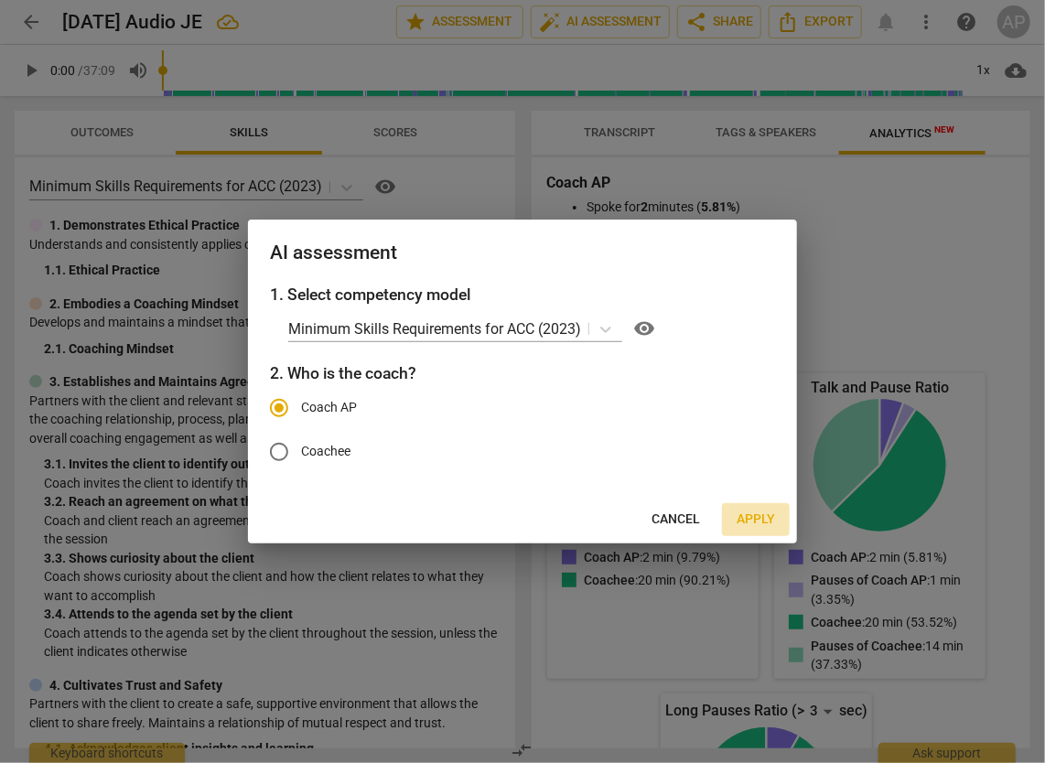
click at [765, 525] on span "Apply" at bounding box center [755, 520] width 38 height 18
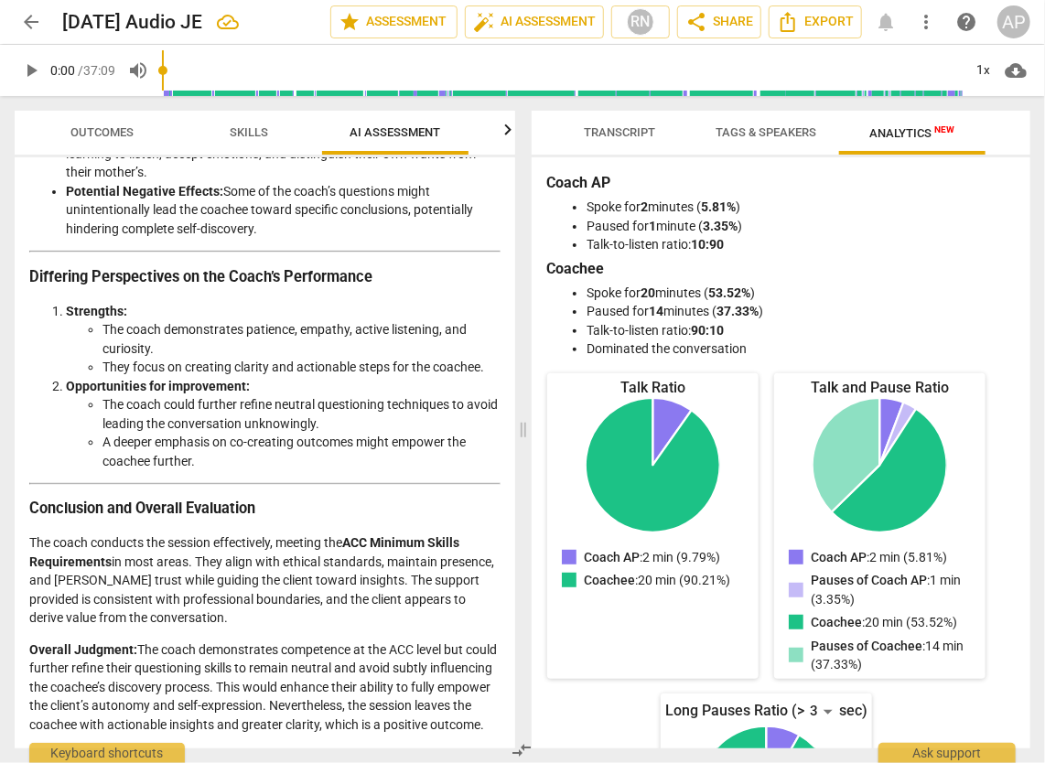
scroll to position [2898, 0]
click at [816, 24] on span "Export" at bounding box center [815, 22] width 77 height 22
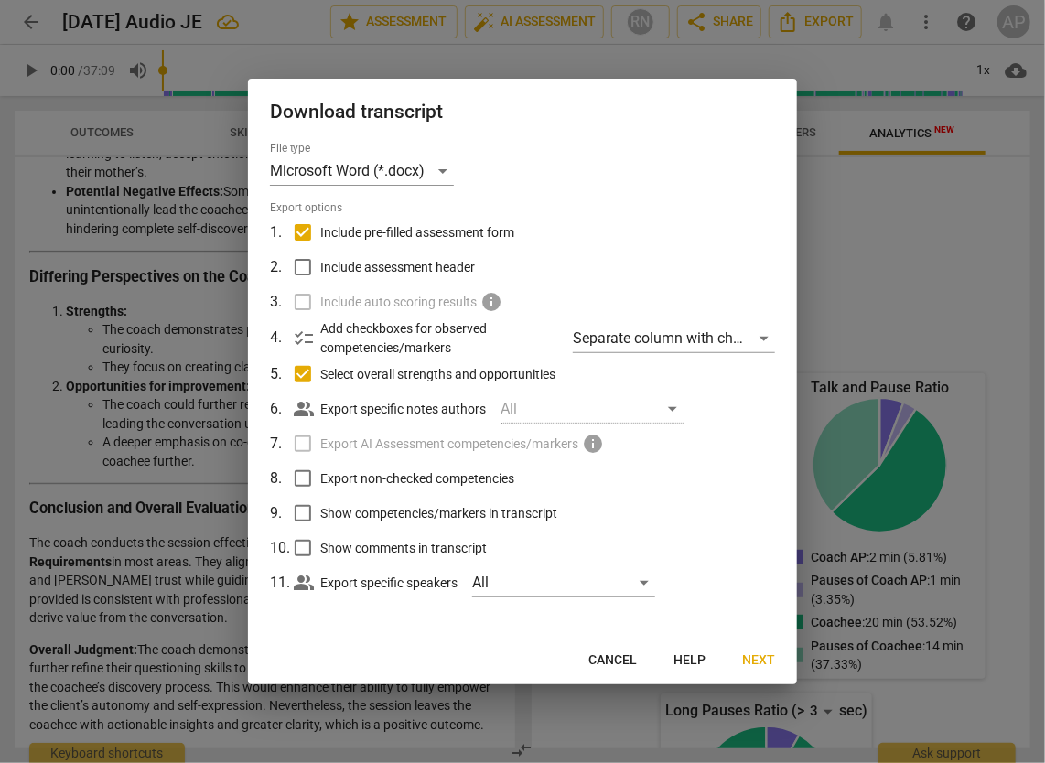
click at [903, 232] on div at bounding box center [522, 381] width 1045 height 763
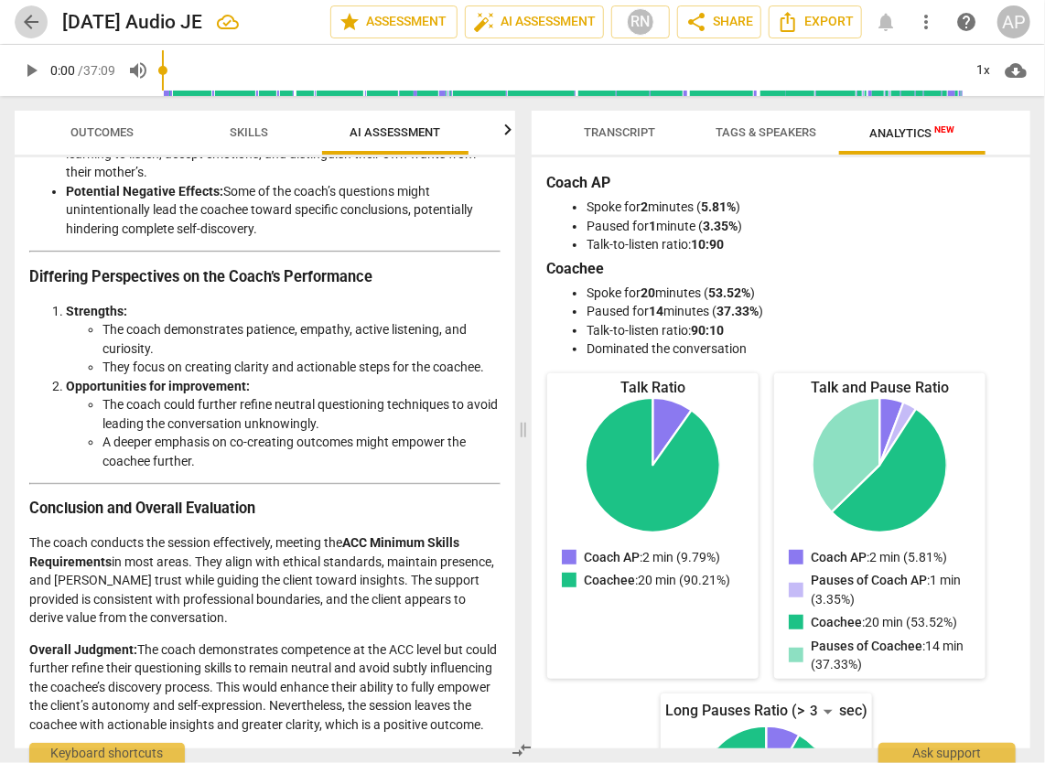
click at [36, 12] on span "arrow_back" at bounding box center [31, 22] width 22 height 22
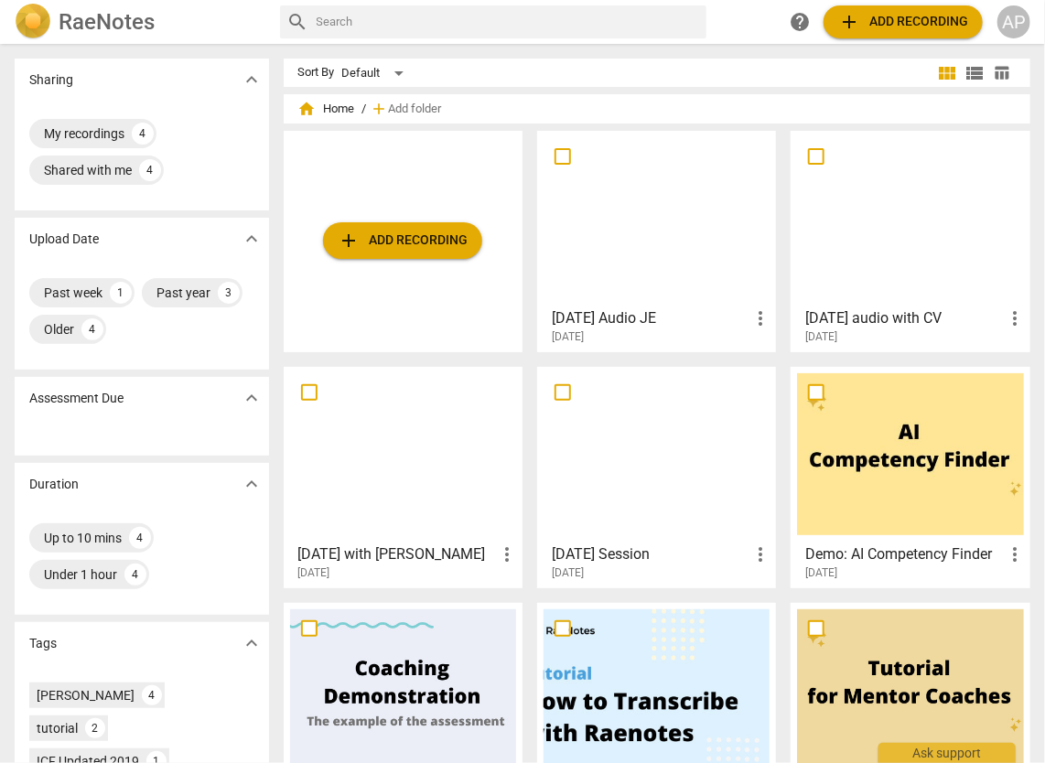
click at [914, 25] on span "add Add recording" at bounding box center [903, 22] width 130 height 22
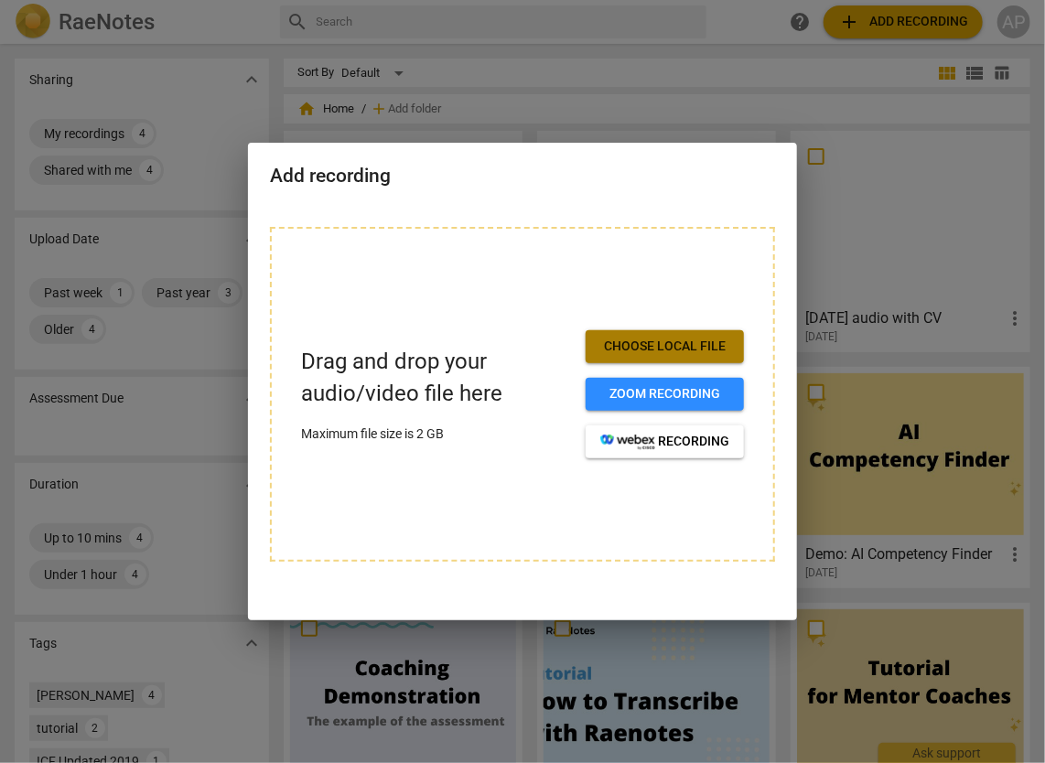
click at [629, 344] on span "Choose local file" at bounding box center [664, 347] width 129 height 18
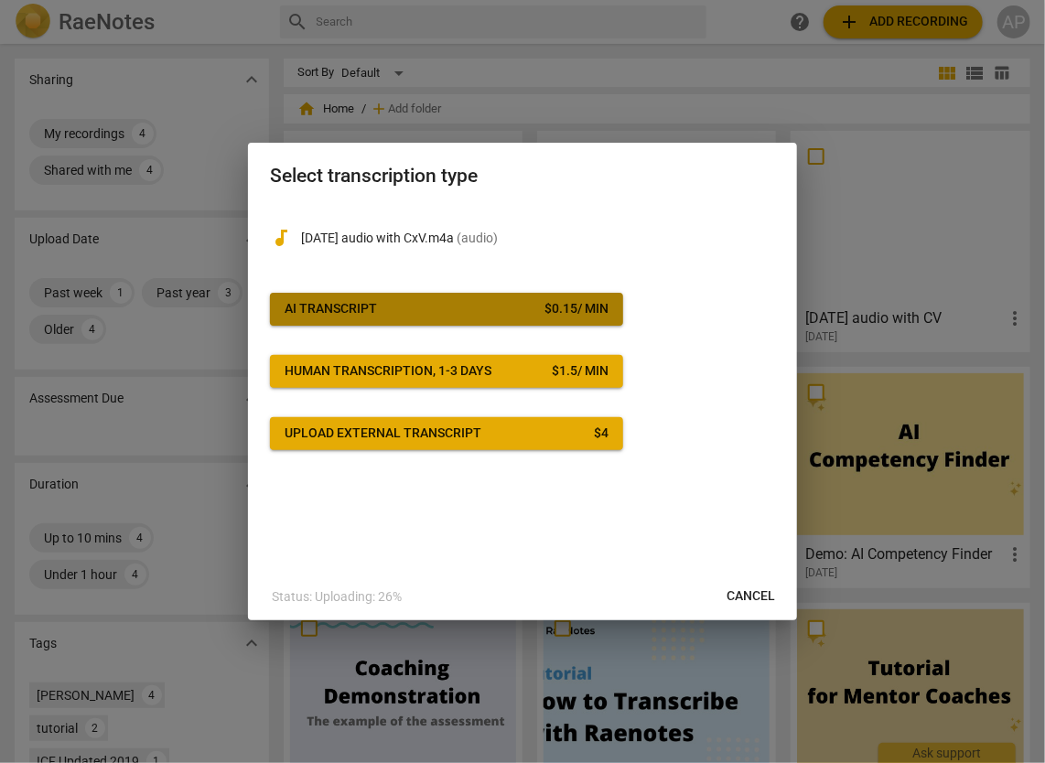
click at [495, 309] on span "AI Transcript $ 0.15 / min" at bounding box center [447, 309] width 324 height 18
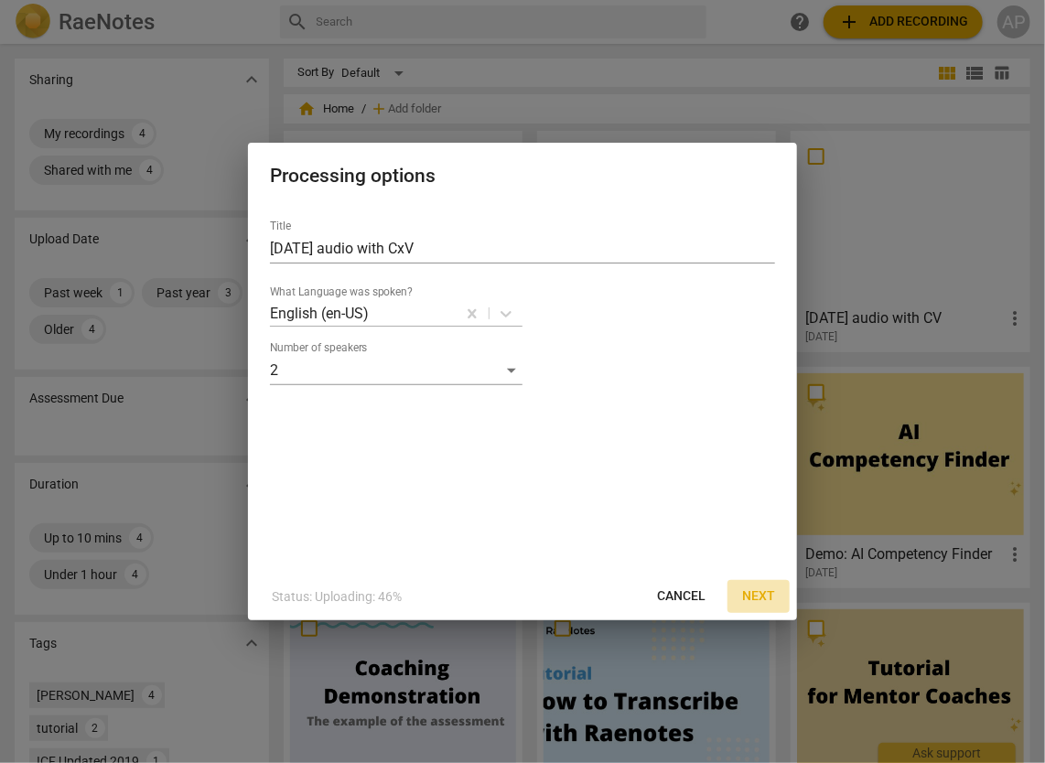
click at [768, 597] on span "Next" at bounding box center [758, 596] width 33 height 18
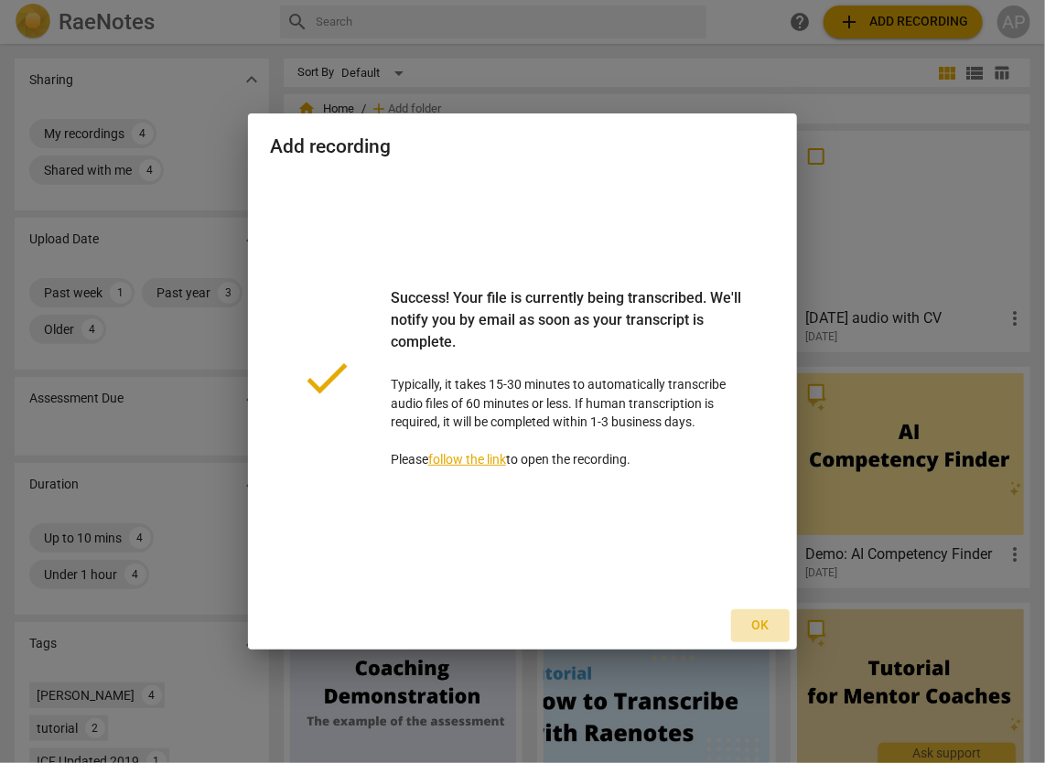
click at [761, 631] on span "Ok" at bounding box center [760, 626] width 29 height 18
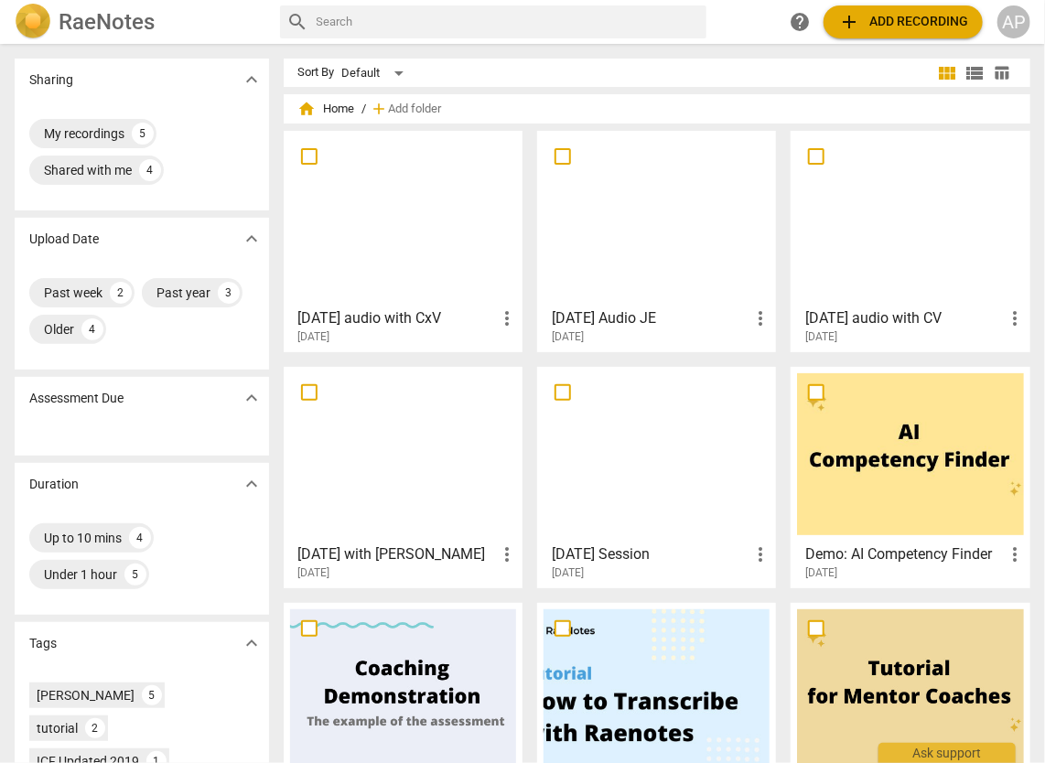
click at [384, 252] on div at bounding box center [403, 218] width 226 height 162
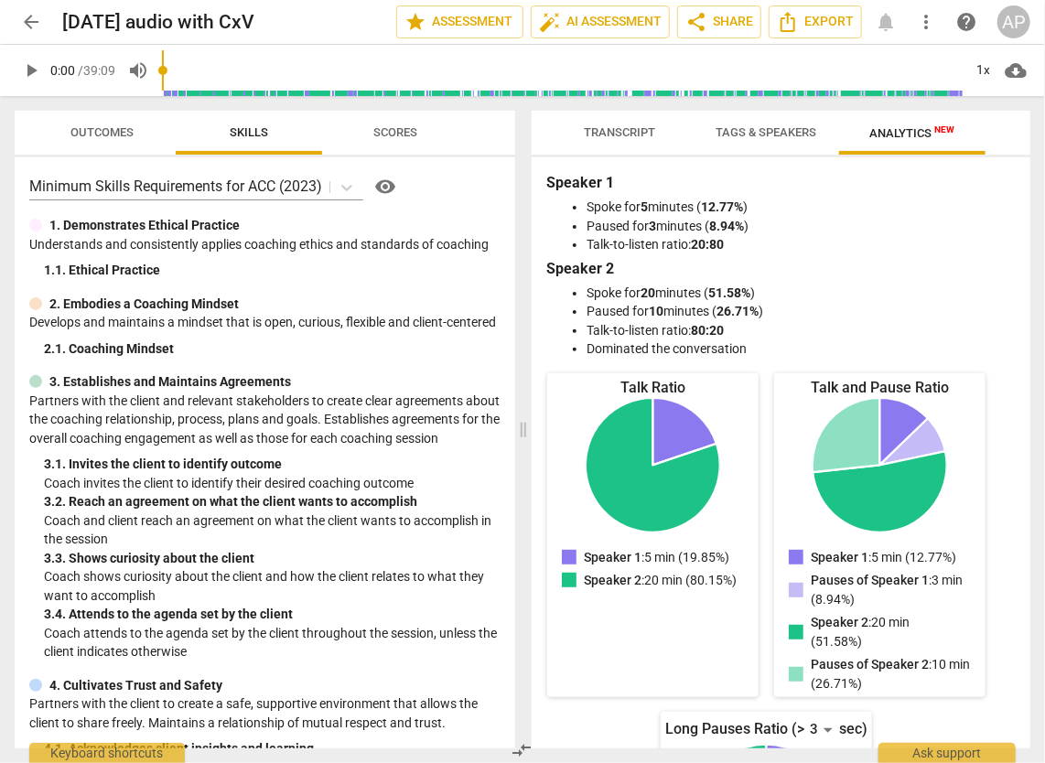
click at [402, 134] on span "Scores" at bounding box center [395, 132] width 44 height 14
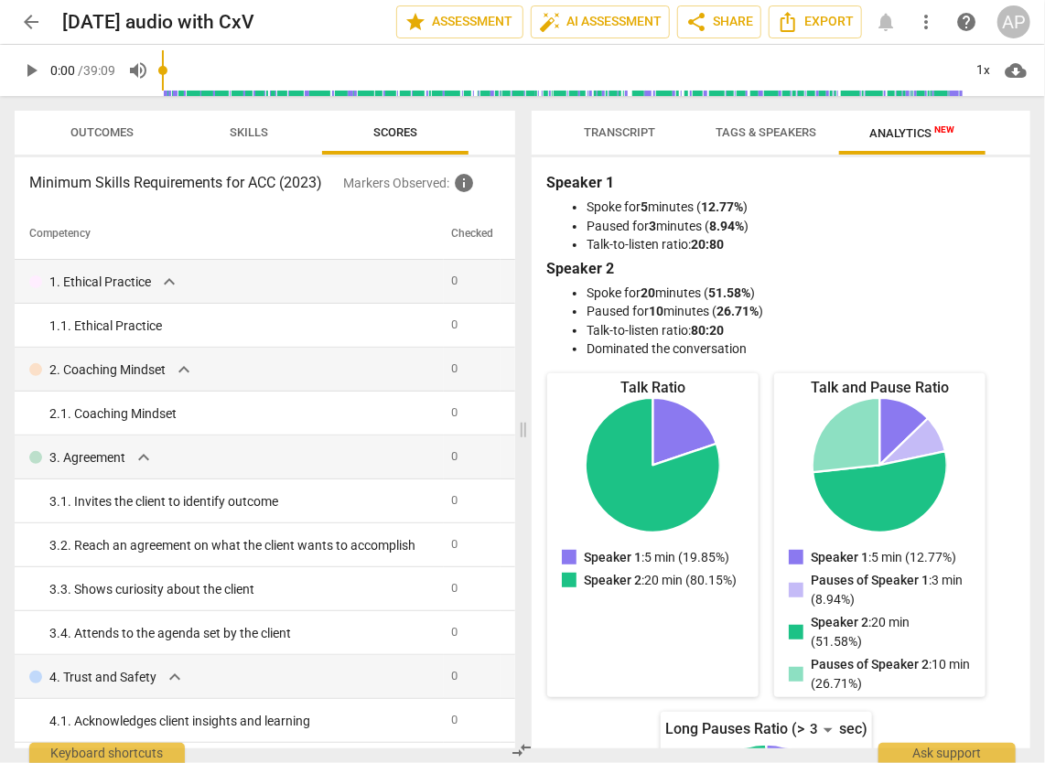
click at [615, 126] on span "Transcript" at bounding box center [619, 132] width 71 height 14
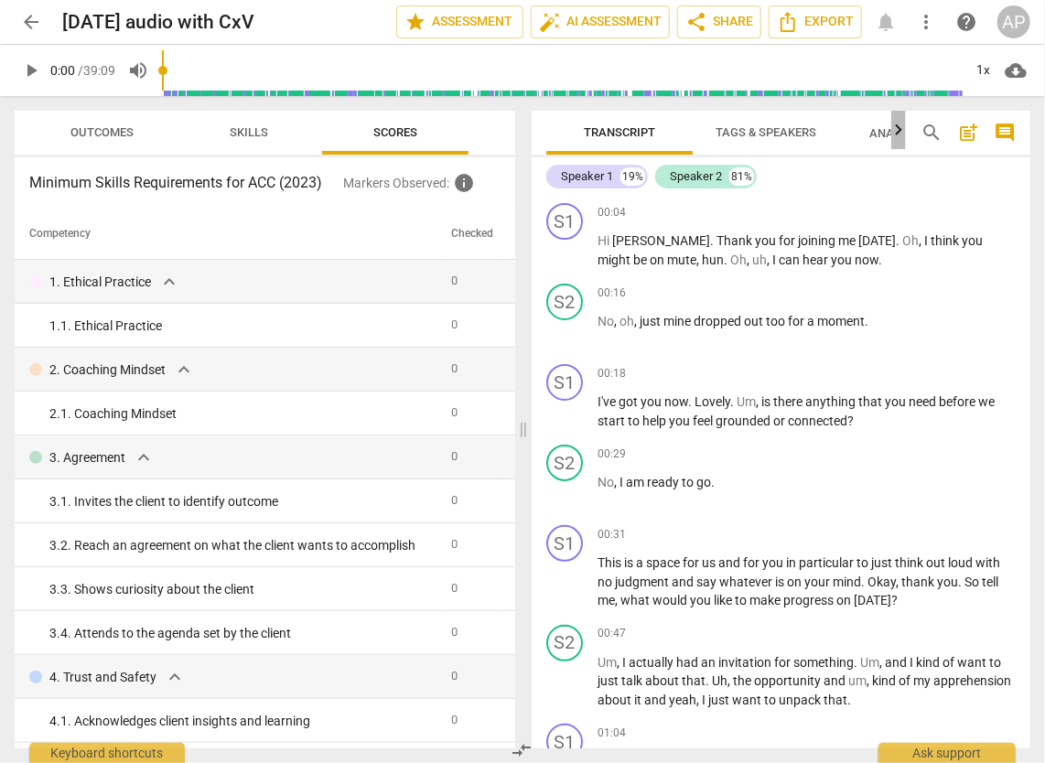
click at [892, 131] on icon "button" at bounding box center [898, 130] width 22 height 22
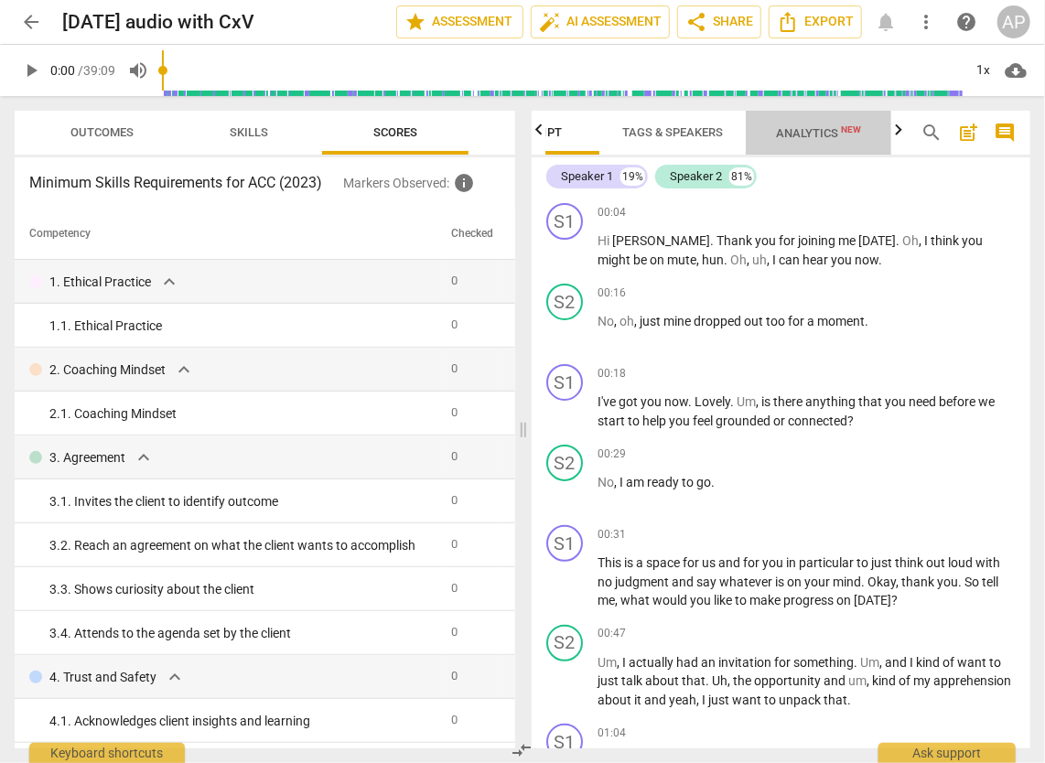
click at [812, 129] on span "Analytics New" at bounding box center [819, 133] width 85 height 14
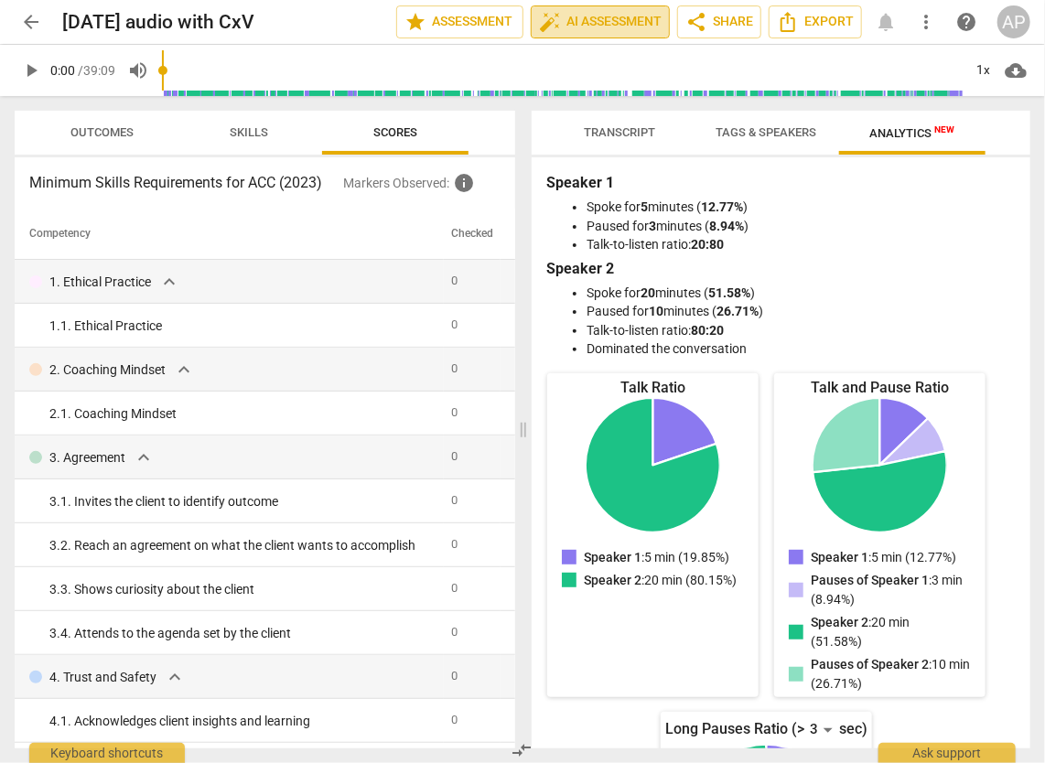
click at [602, 28] on span "auto_fix_high AI Assessment" at bounding box center [600, 22] width 123 height 22
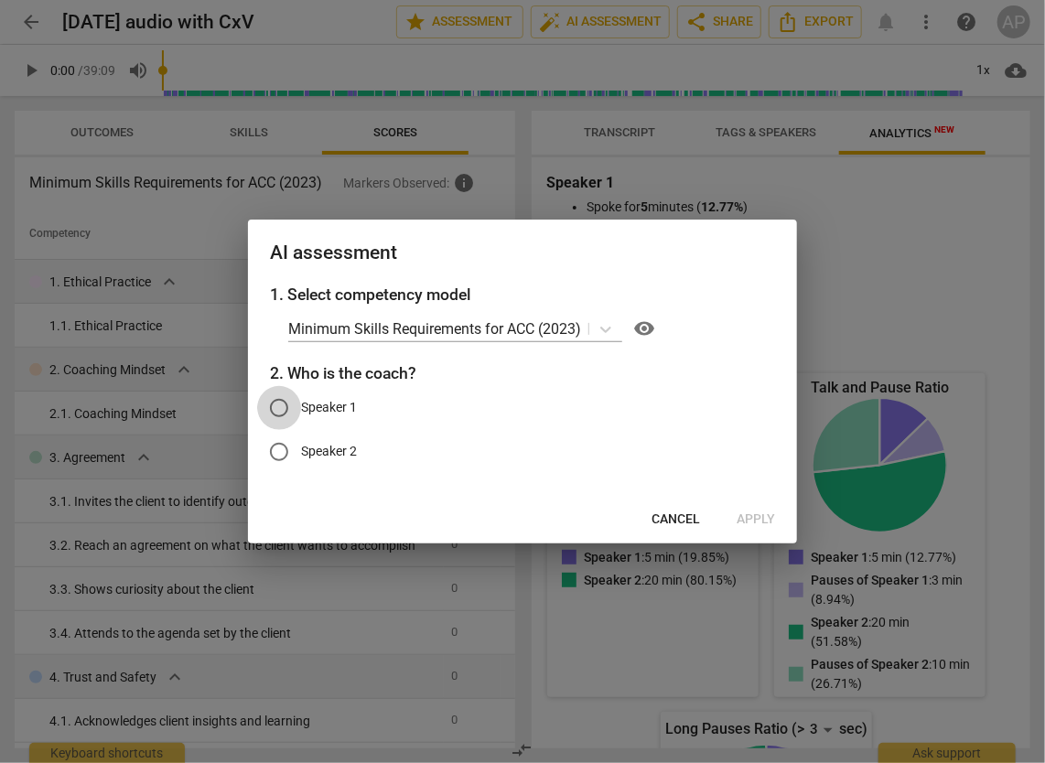
click at [282, 406] on input "Speaker 1" at bounding box center [279, 408] width 44 height 44
radio input "true"
click at [759, 514] on span "Apply" at bounding box center [755, 520] width 38 height 18
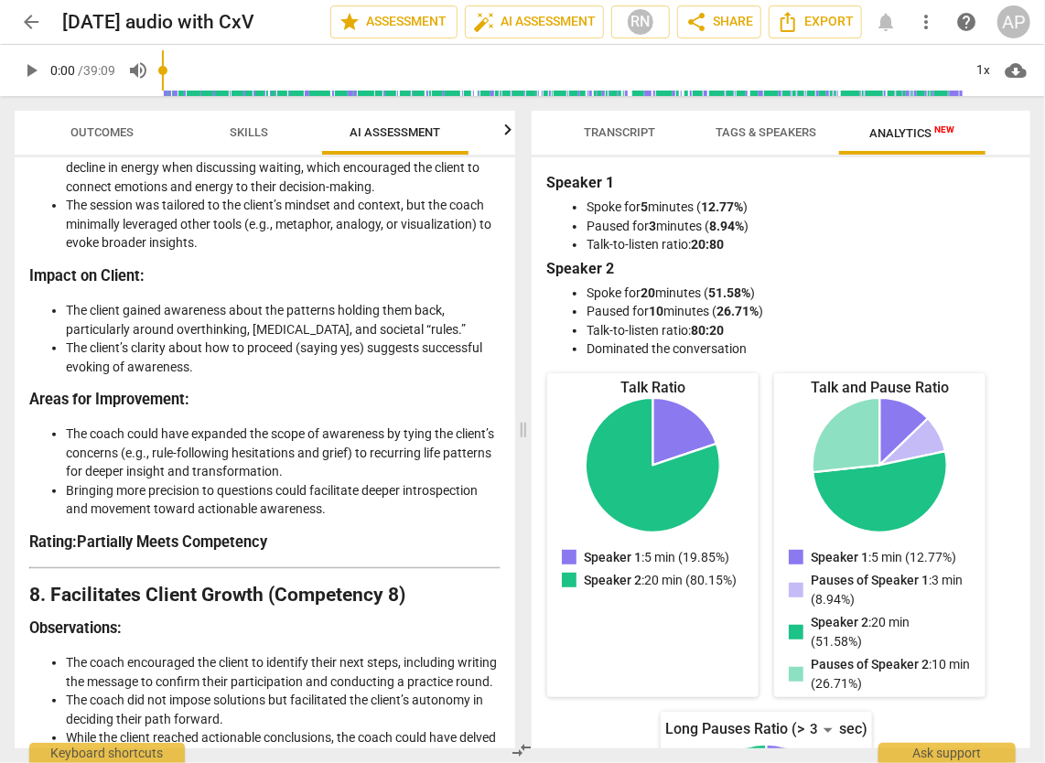
scroll to position [3565, 0]
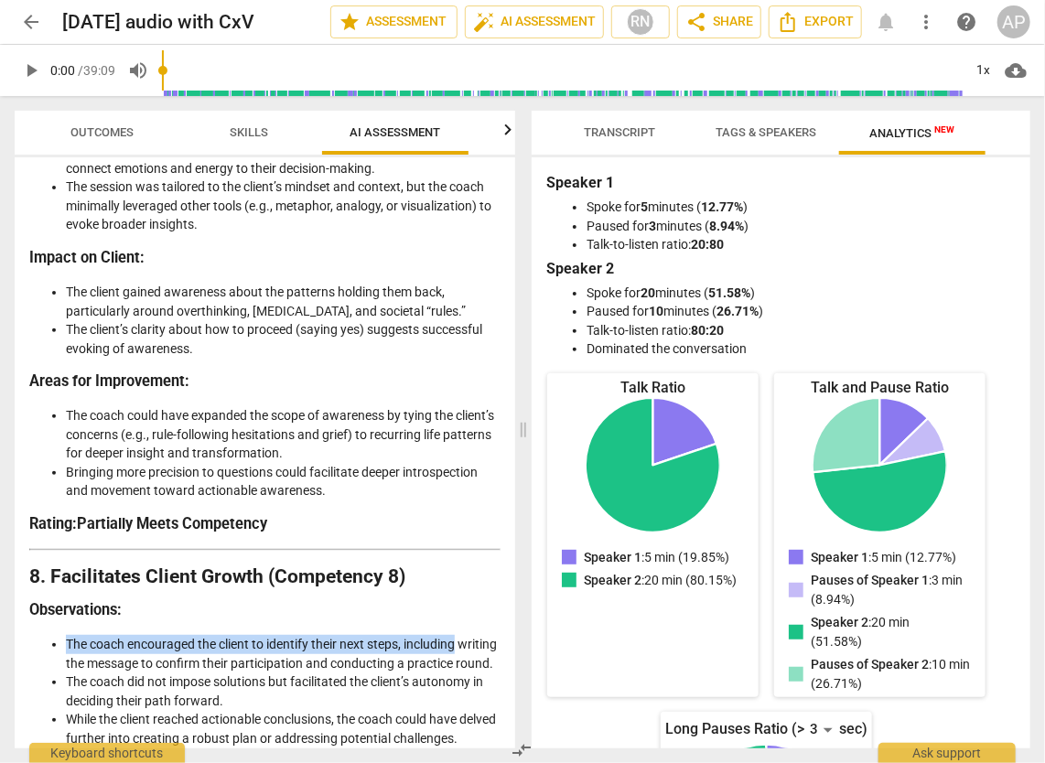
drag, startPoint x: 507, startPoint y: 625, endPoint x: 503, endPoint y: 682, distance: 56.8
click at [503, 682] on div "Disclaimer: AI can make mistakes. Consult a qualified mentor coach before actin…" at bounding box center [265, 452] width 500 height 591
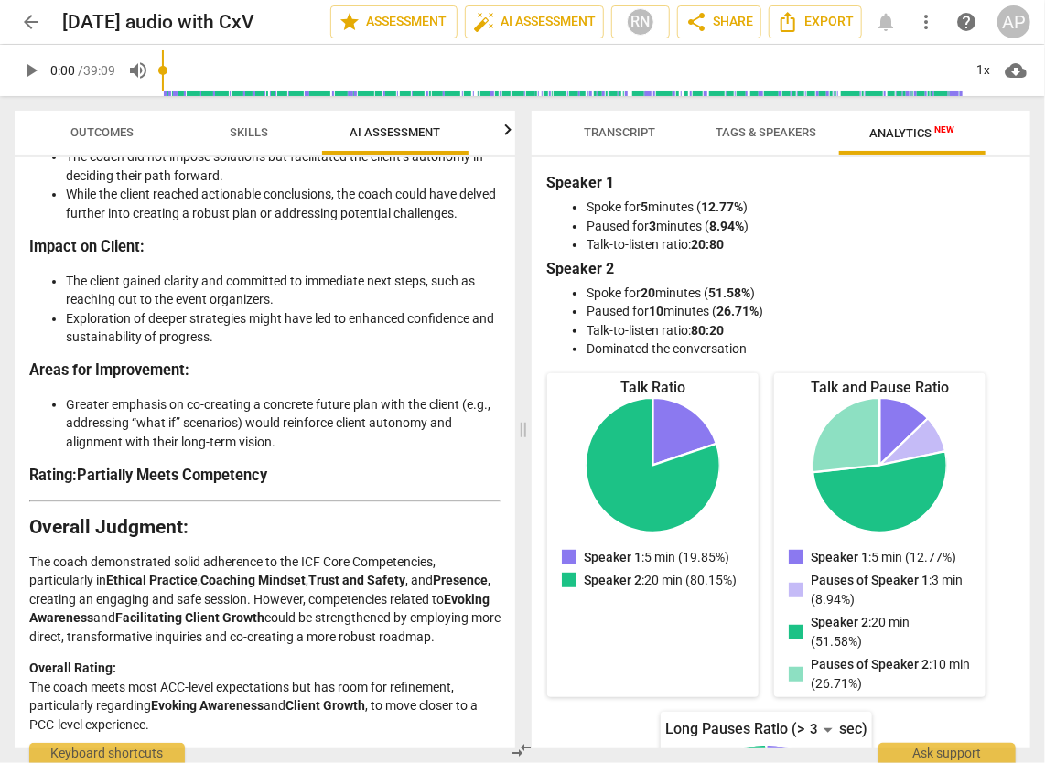
scroll to position [4180, 0]
